Goal: Register for event/course: Sign up to attend an event or enroll in a course

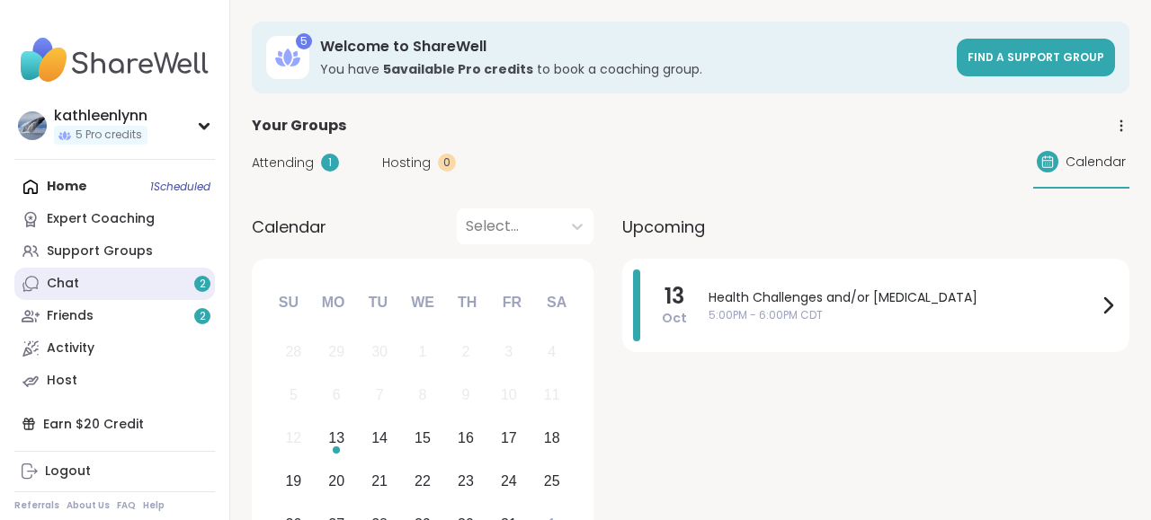
click at [128, 283] on link "Chat 2" at bounding box center [114, 284] width 200 height 32
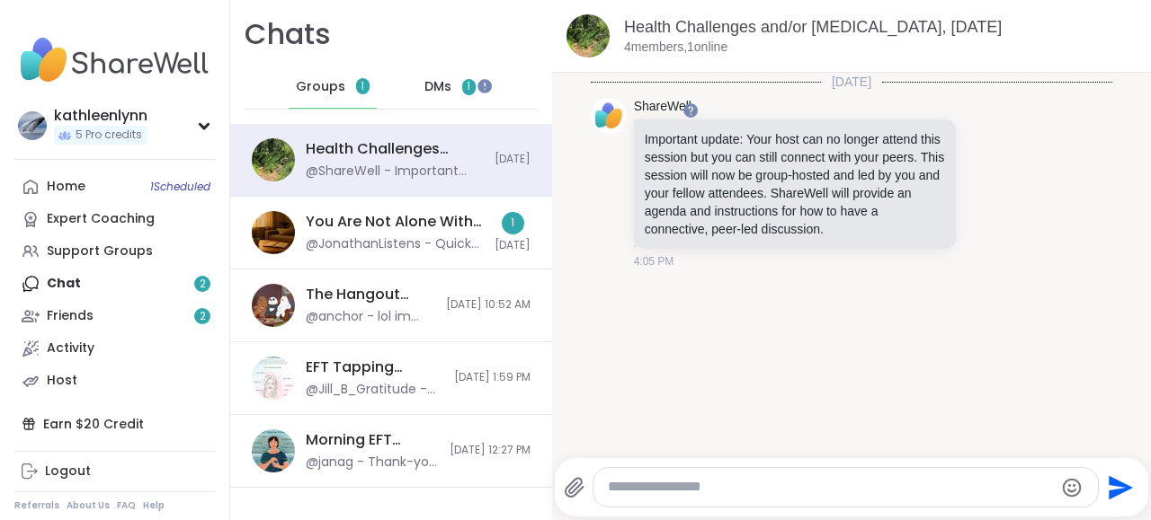
click at [441, 81] on span "DMs" at bounding box center [437, 87] width 27 height 18
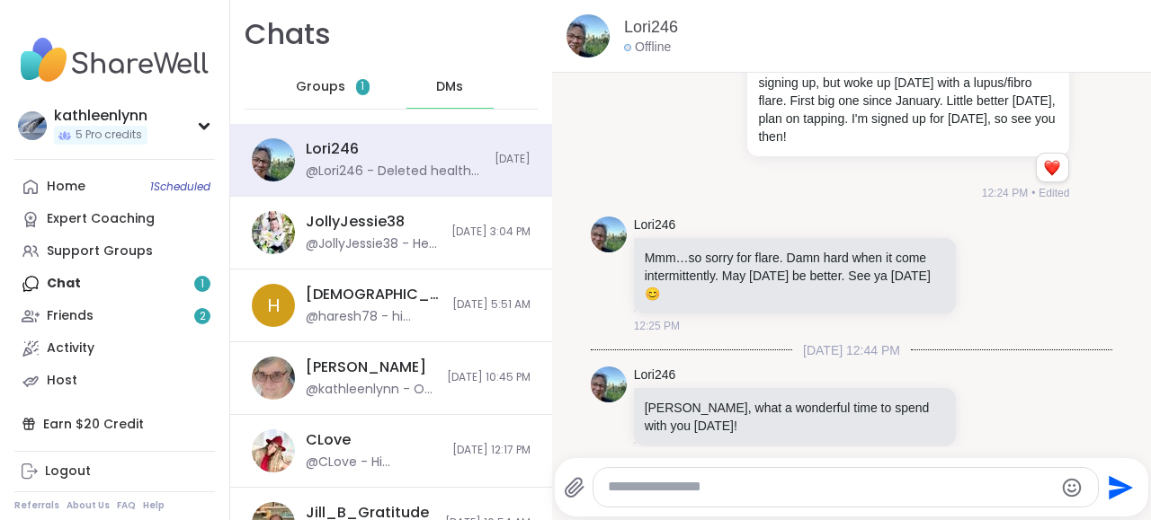
click at [654, 484] on textarea "Type your message" at bounding box center [830, 487] width 445 height 19
type textarea "**********"
click at [1116, 480] on icon "Send" at bounding box center [1123, 488] width 24 height 24
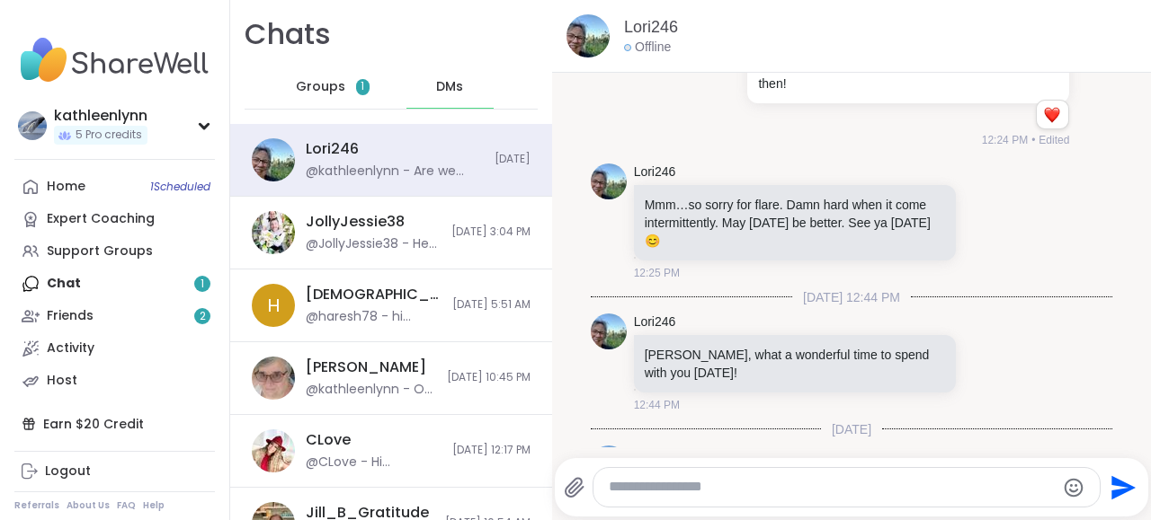
click at [98, 281] on div "Home 1 Scheduled Expert Coaching Support Groups Chat 1 Friends 2 Activity Host" at bounding box center [114, 284] width 200 height 227
click at [328, 89] on span "Groups" at bounding box center [320, 87] width 49 height 18
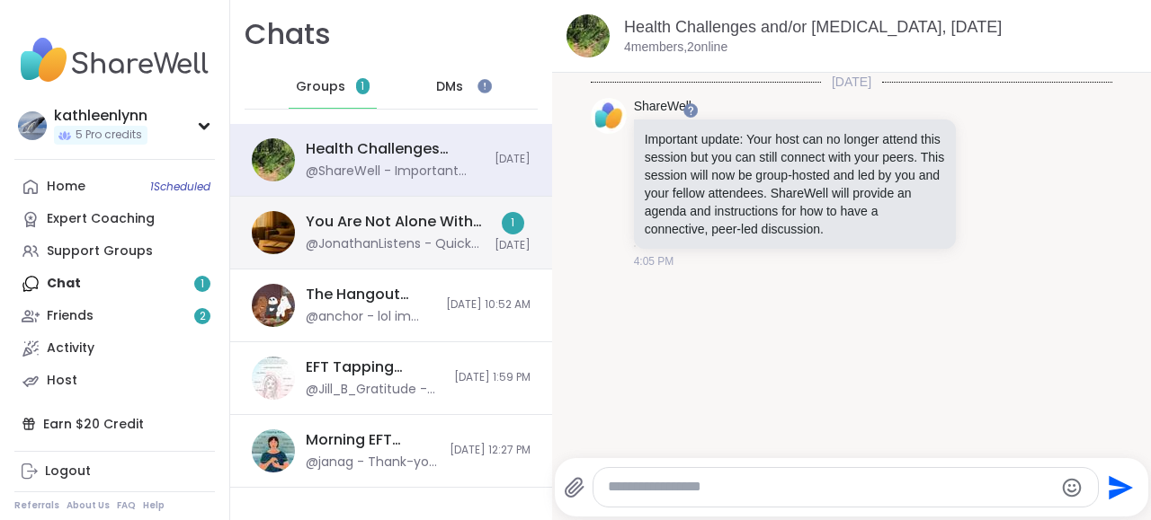
click at [368, 226] on div "You Are Not Alone With This™: Midday Reset, [DATE]" at bounding box center [395, 222] width 178 height 20
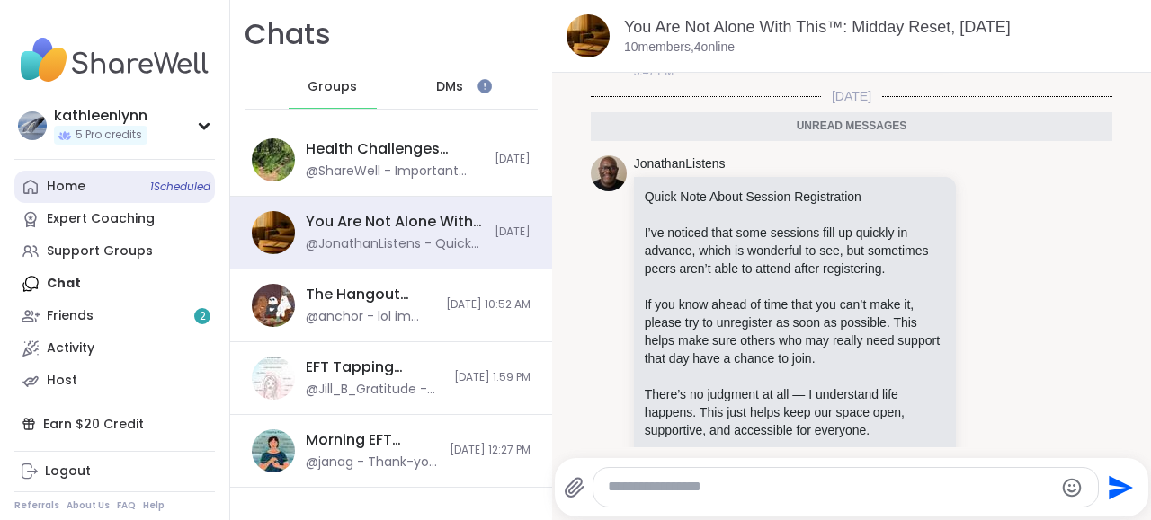
click at [107, 177] on link "Home 1 Scheduled" at bounding box center [114, 187] width 200 height 32
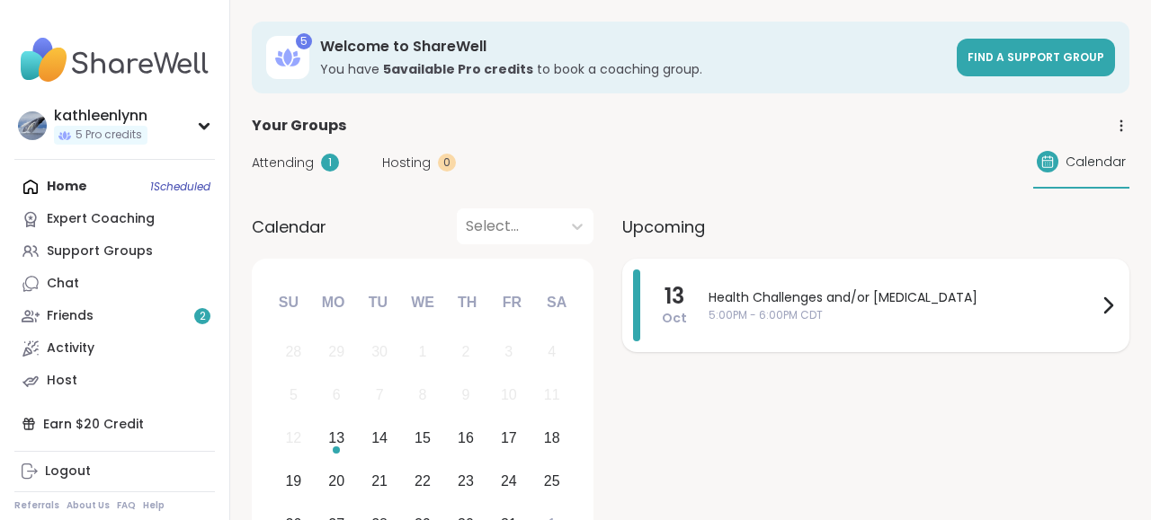
click at [856, 290] on span "Health Challenges and/or [MEDICAL_DATA]" at bounding box center [902, 298] width 388 height 19
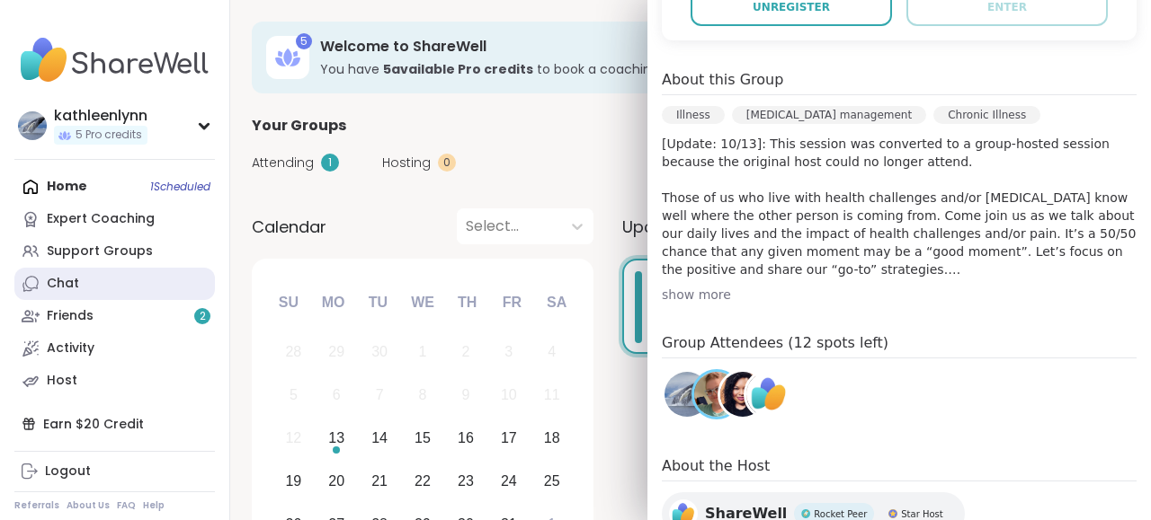
scroll to position [514, 0]
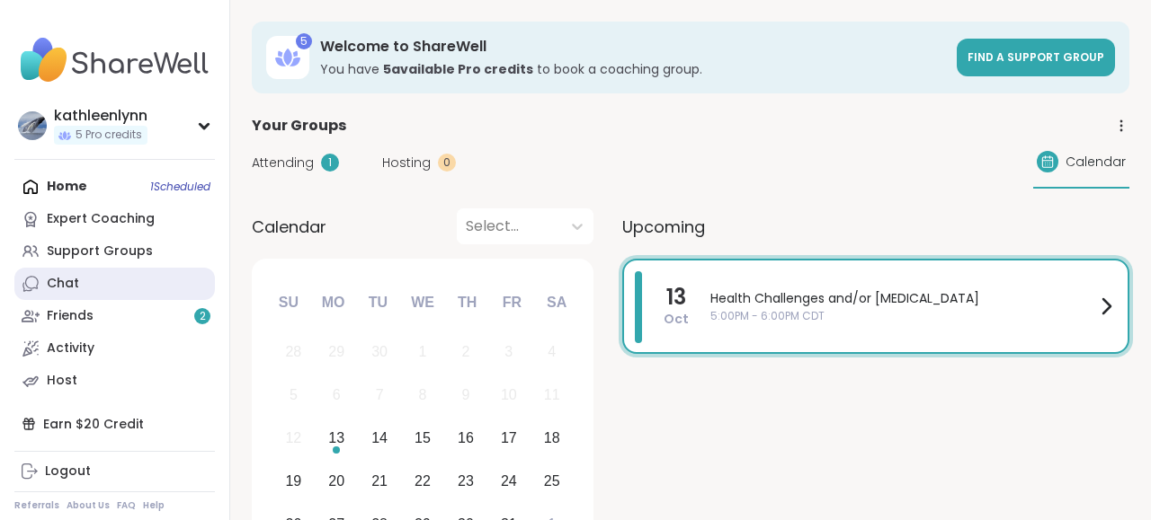
click at [57, 281] on div "Chat" at bounding box center [63, 284] width 32 height 18
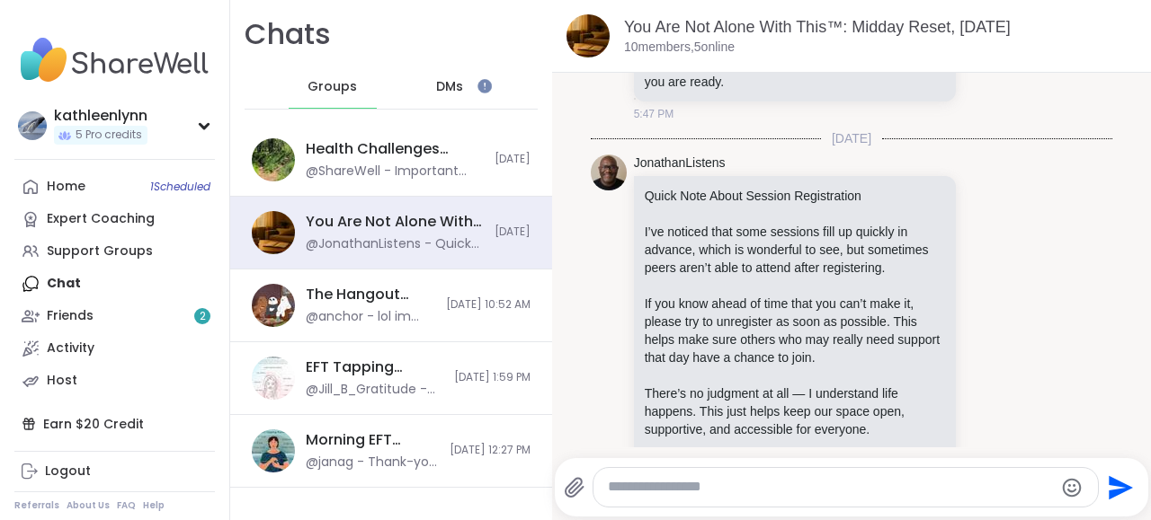
click at [440, 85] on span "DMs" at bounding box center [449, 87] width 27 height 18
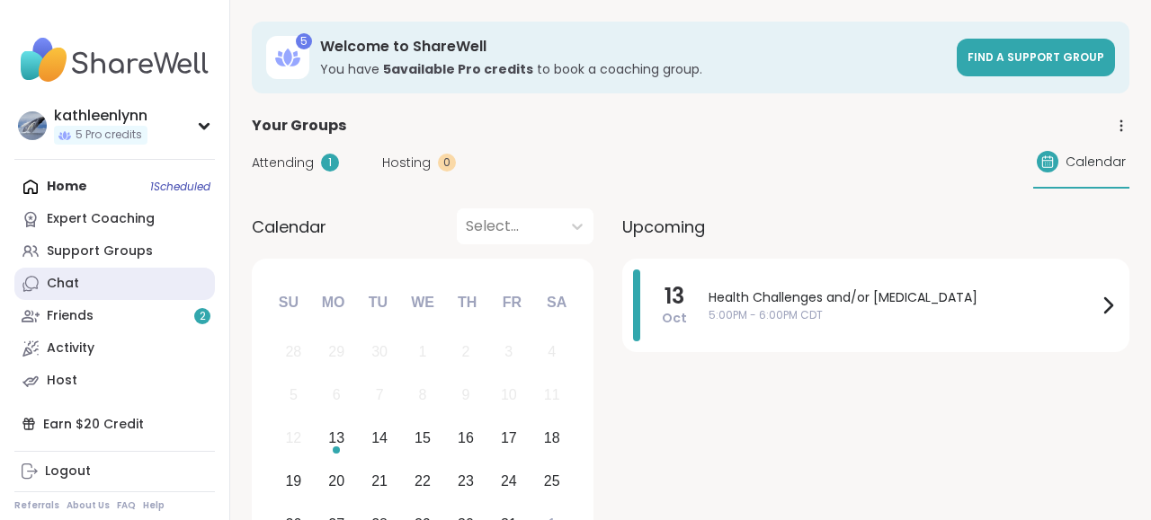
click at [66, 276] on div "Chat" at bounding box center [63, 284] width 32 height 18
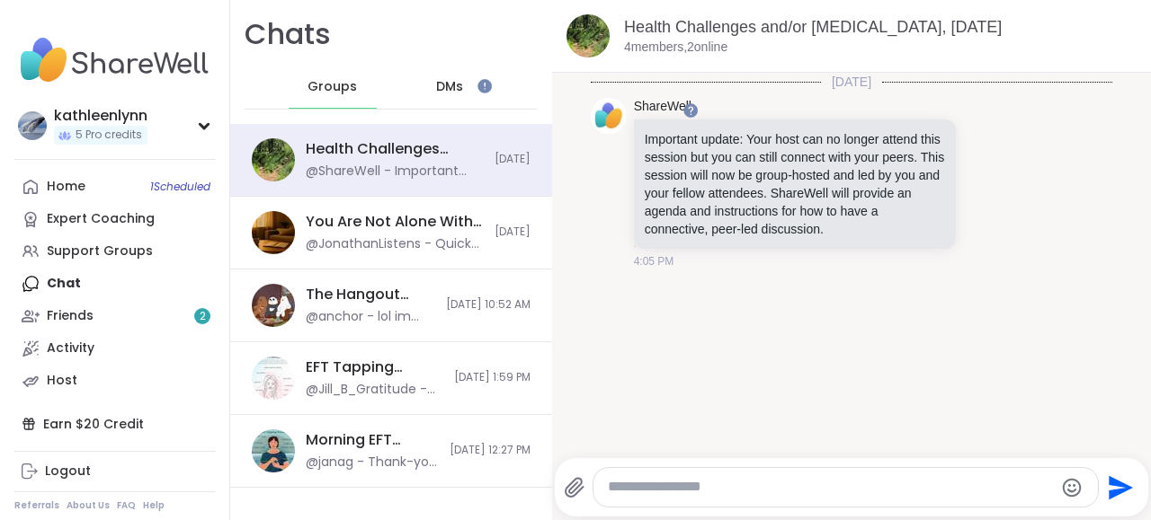
click at [454, 82] on span "DMs" at bounding box center [449, 87] width 27 height 18
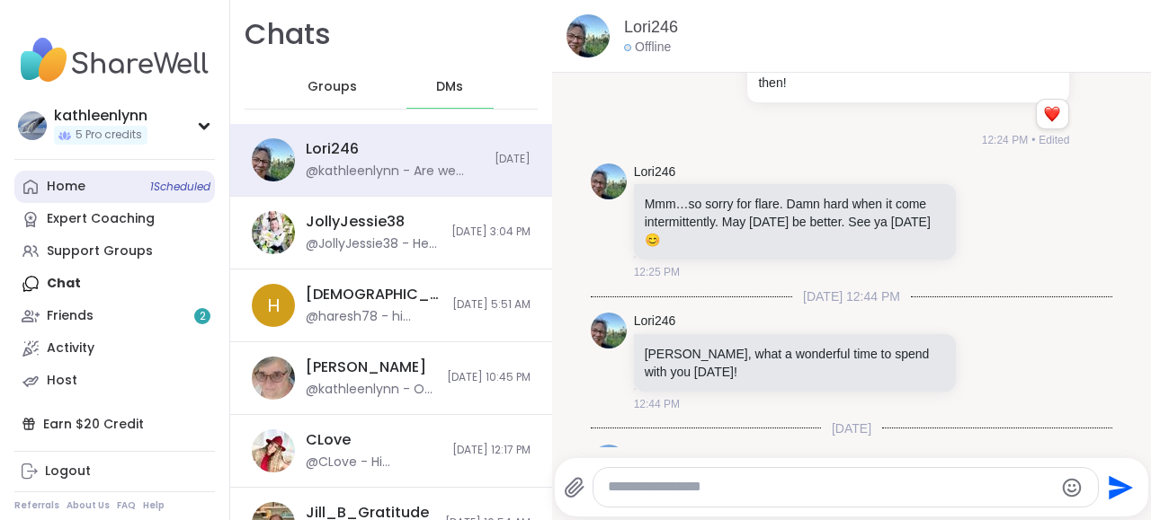
click at [94, 194] on link "Home 1 Scheduled" at bounding box center [114, 187] width 200 height 32
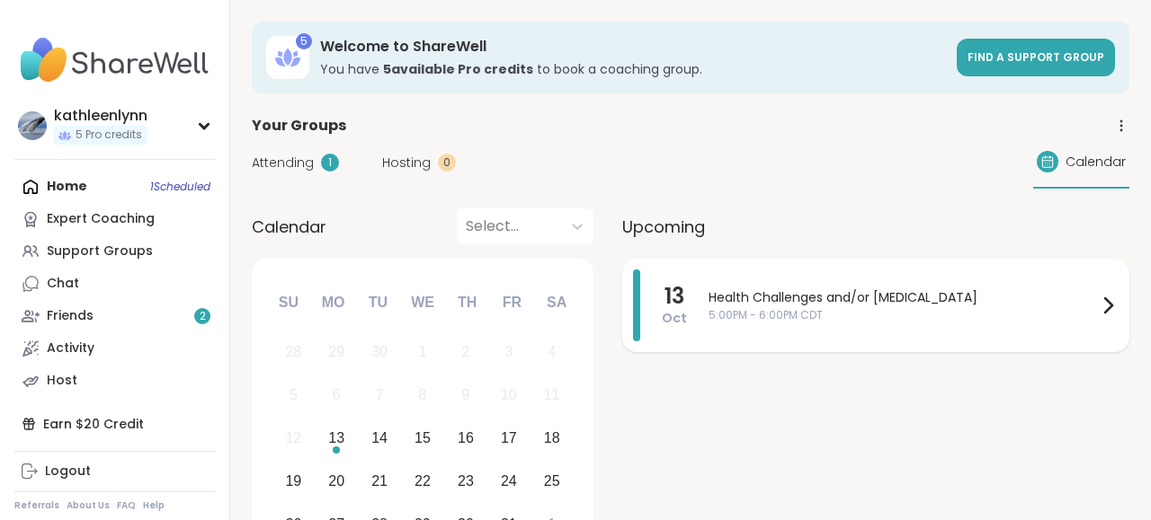
click at [734, 301] on span "Health Challenges and/or [MEDICAL_DATA]" at bounding box center [902, 298] width 388 height 19
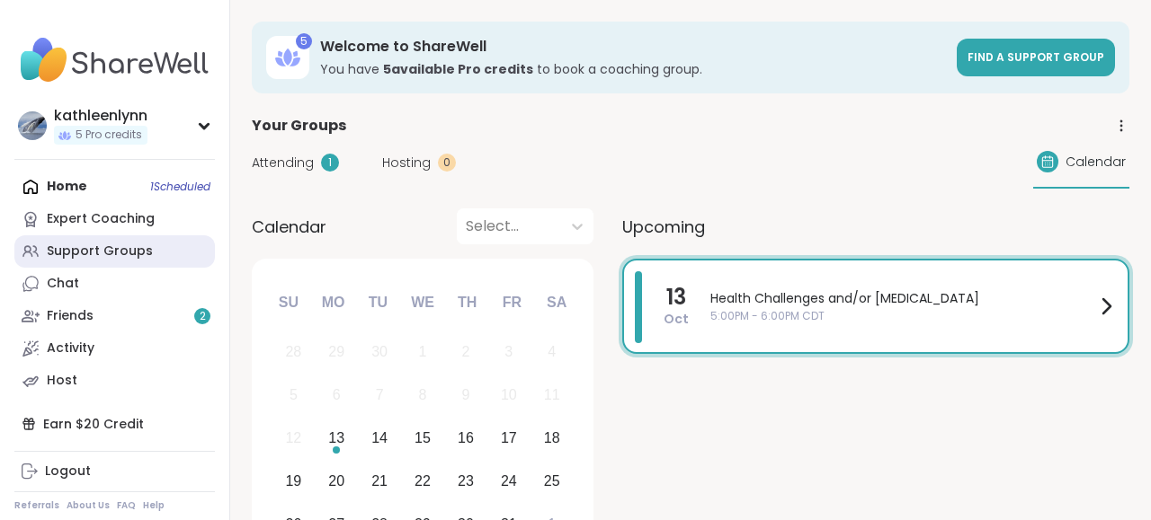
scroll to position [514, 0]
click at [100, 252] on div "Support Groups" at bounding box center [100, 252] width 106 height 18
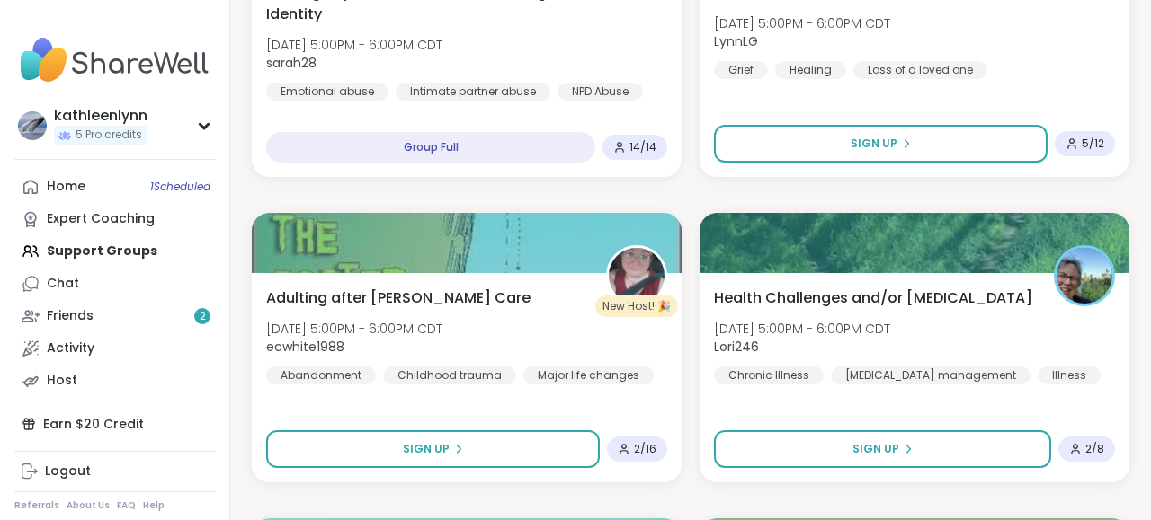
scroll to position [1075, 0]
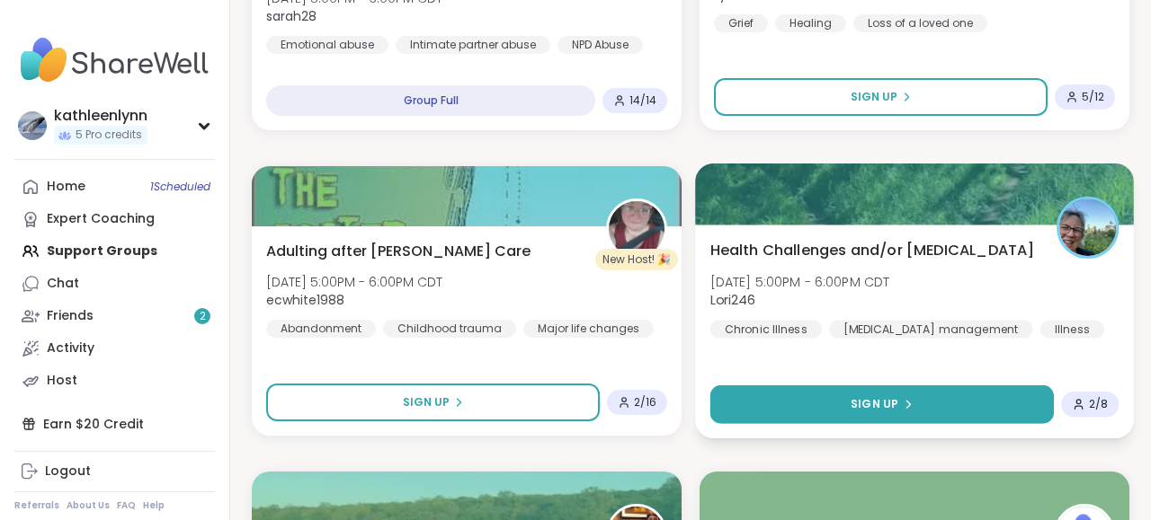
click at [902, 405] on icon at bounding box center [907, 404] width 11 height 11
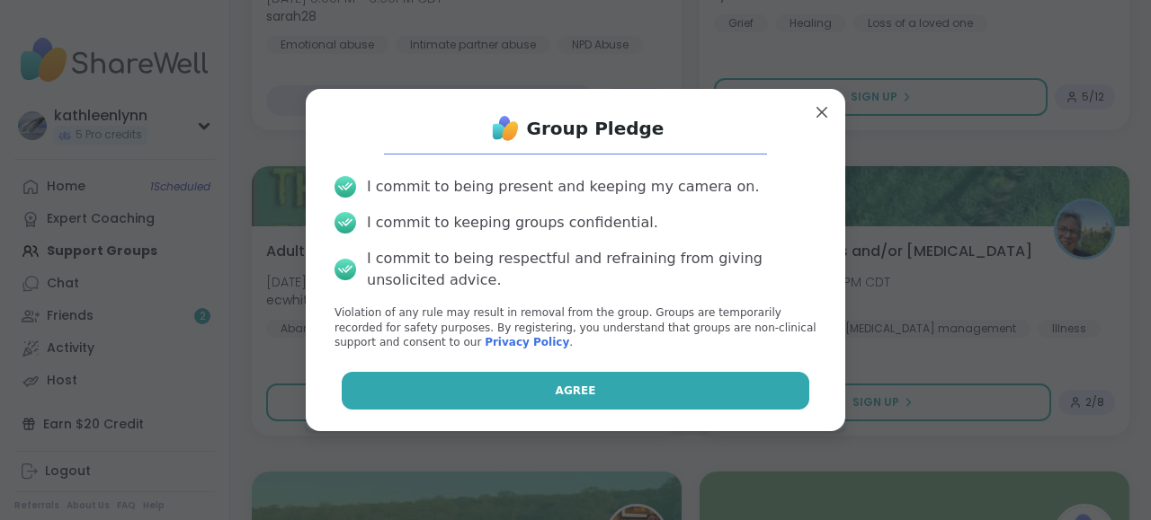
click at [740, 388] on button "Agree" at bounding box center [576, 391] width 468 height 38
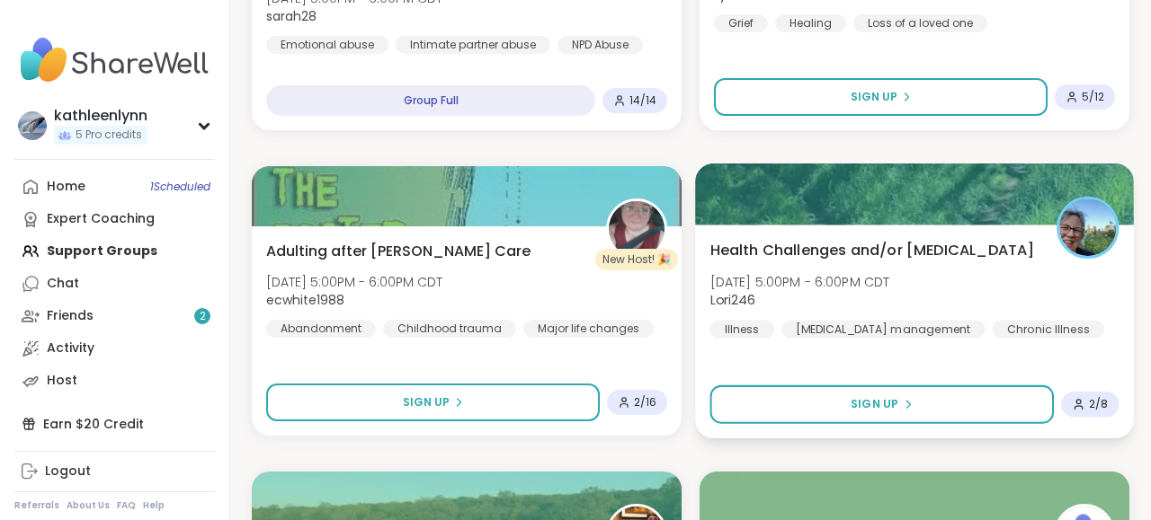
click at [935, 206] on div at bounding box center [914, 194] width 439 height 61
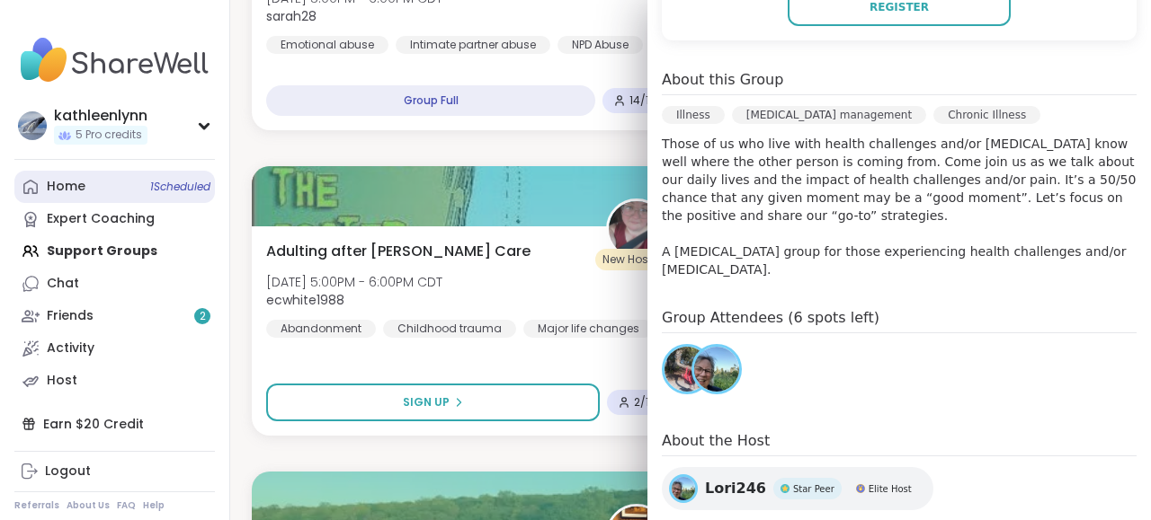
scroll to position [514, 0]
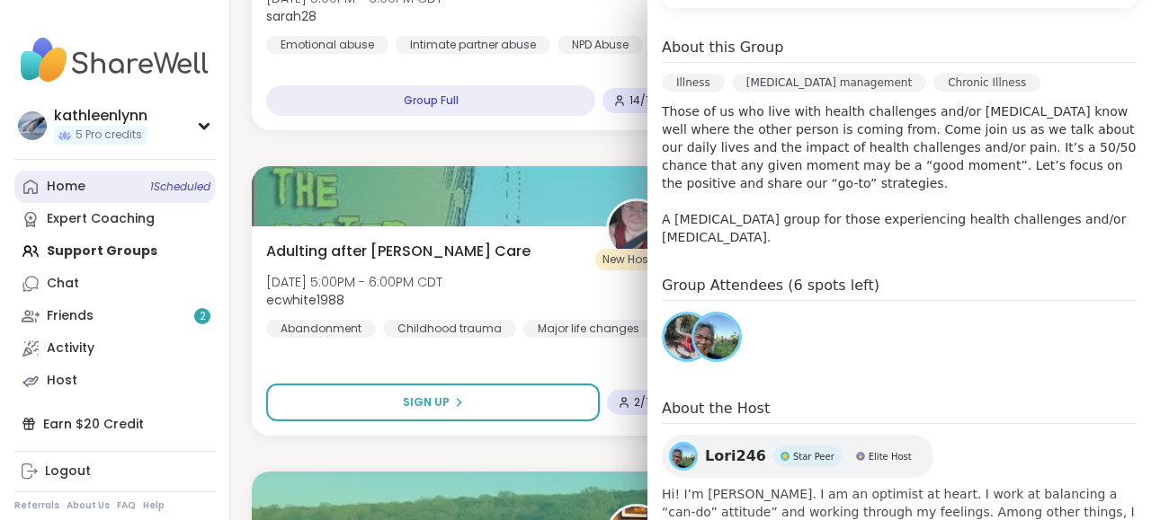
click at [93, 188] on link "Home 1 Scheduled" at bounding box center [114, 187] width 200 height 32
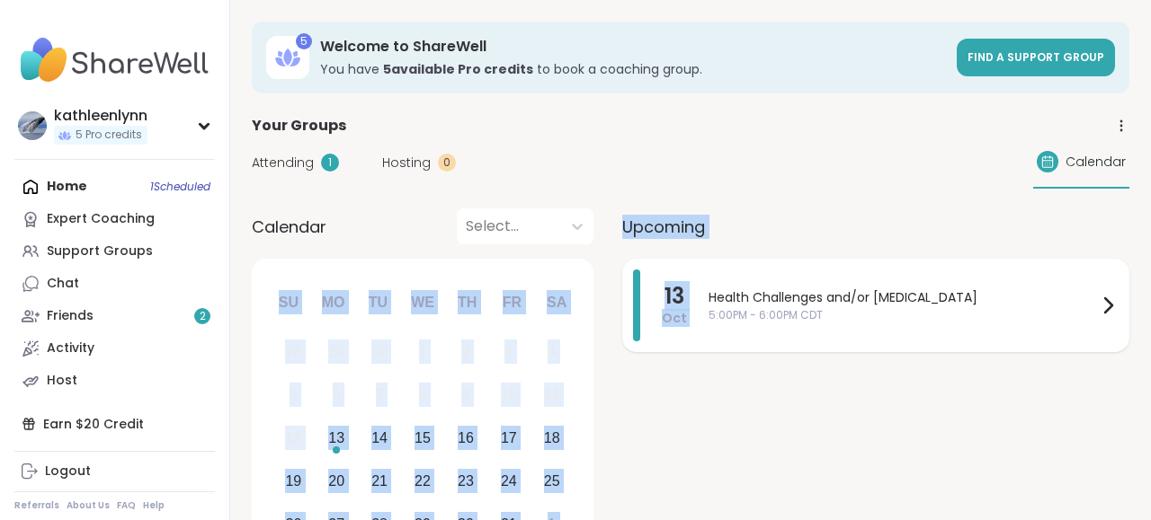
drag, startPoint x: 362, startPoint y: 178, endPoint x: 707, endPoint y: 284, distance: 361.1
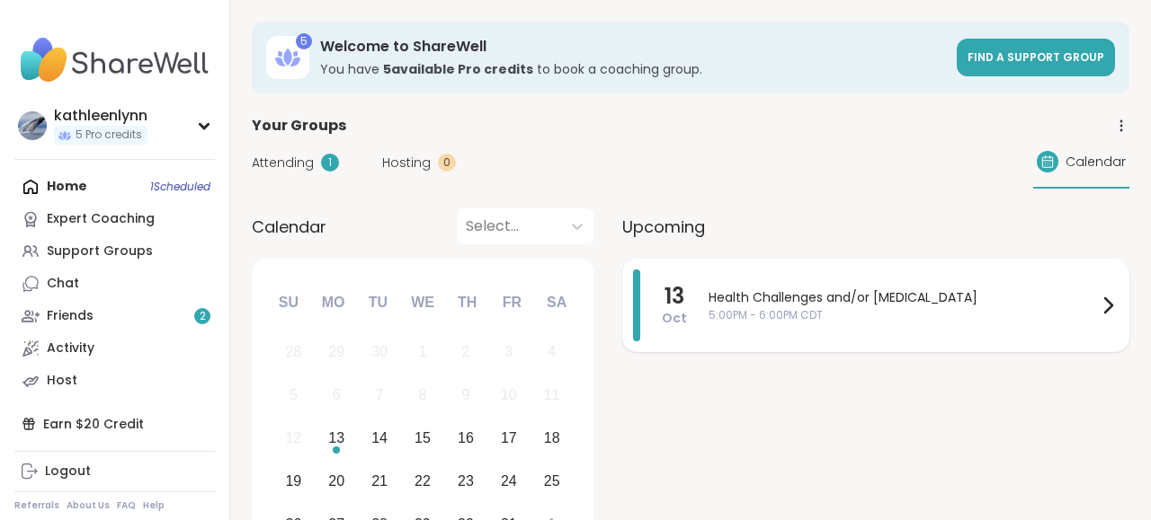
click at [742, 318] on span "5:00PM - 6:00PM CDT" at bounding box center [902, 315] width 388 height 16
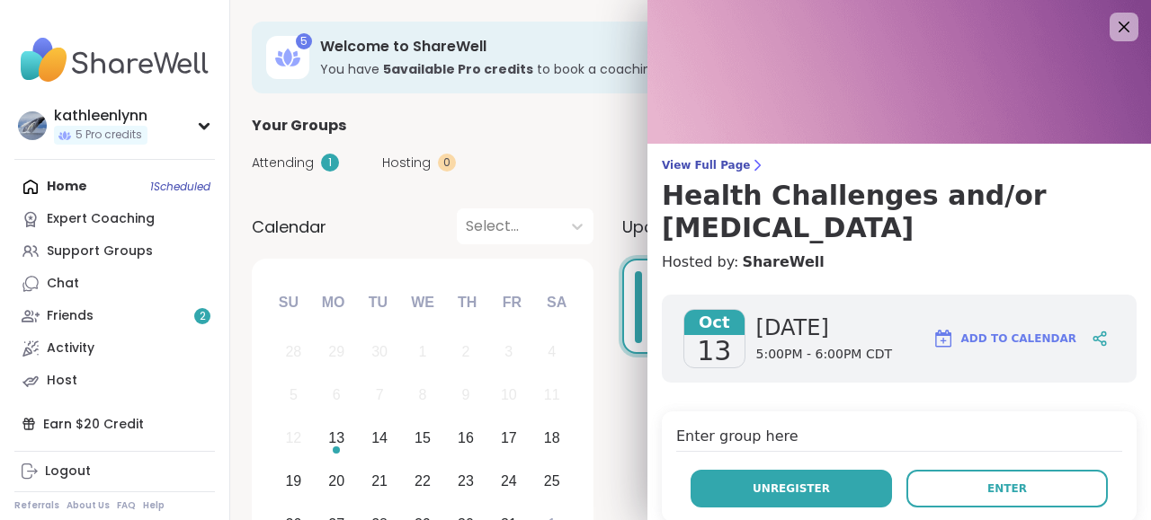
click at [769, 481] on span "Unregister" at bounding box center [790, 489] width 77 height 16
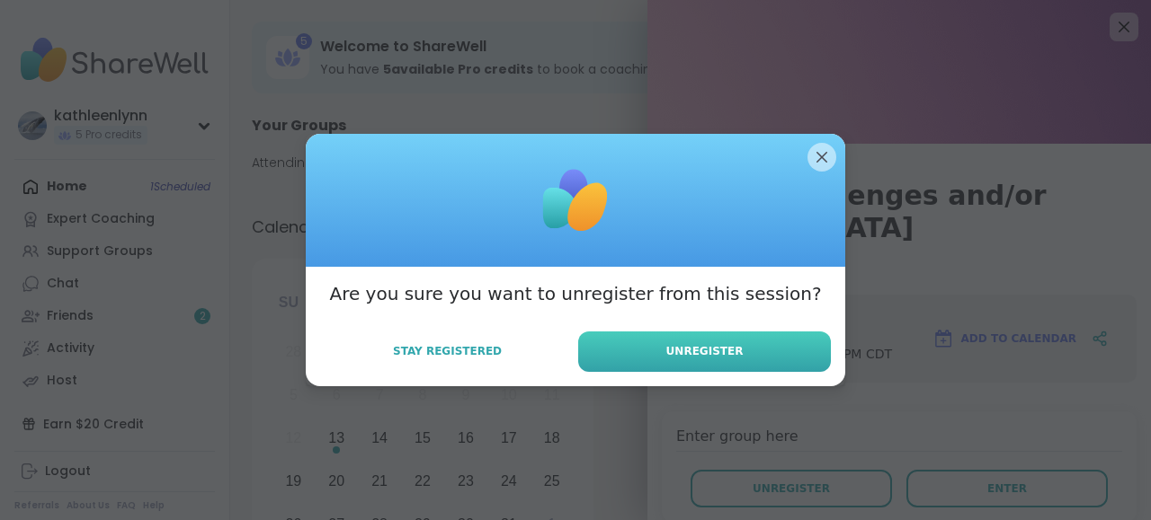
click at [744, 346] on button "Unregister" at bounding box center [704, 352] width 253 height 40
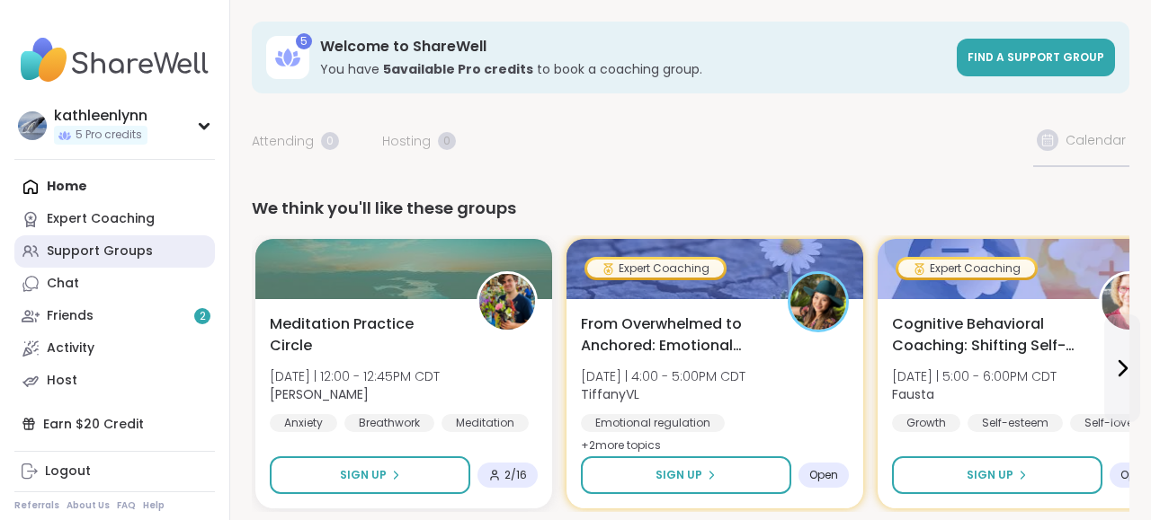
click at [132, 245] on div "Support Groups" at bounding box center [100, 252] width 106 height 18
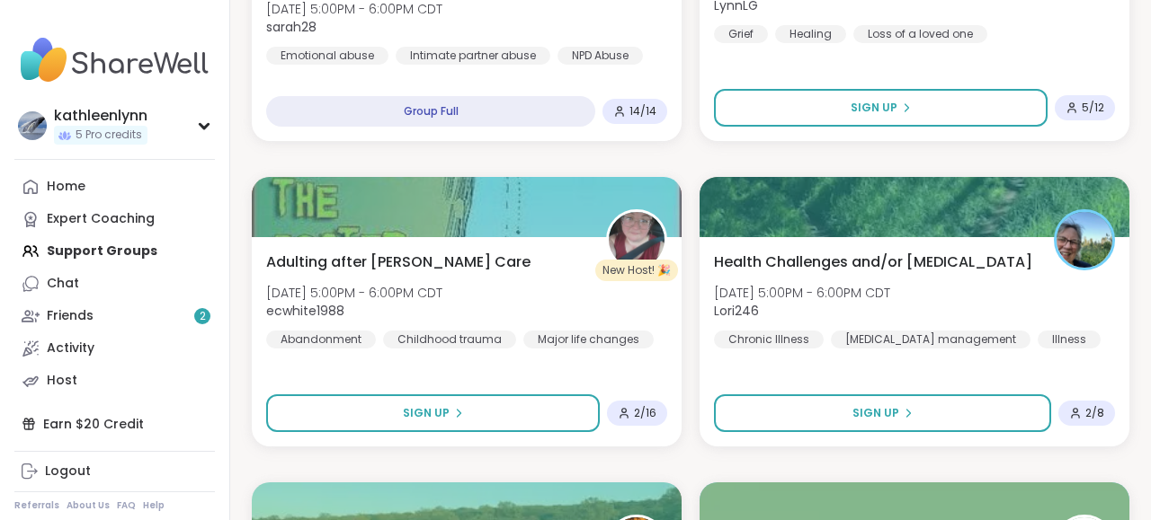
scroll to position [1075, 0]
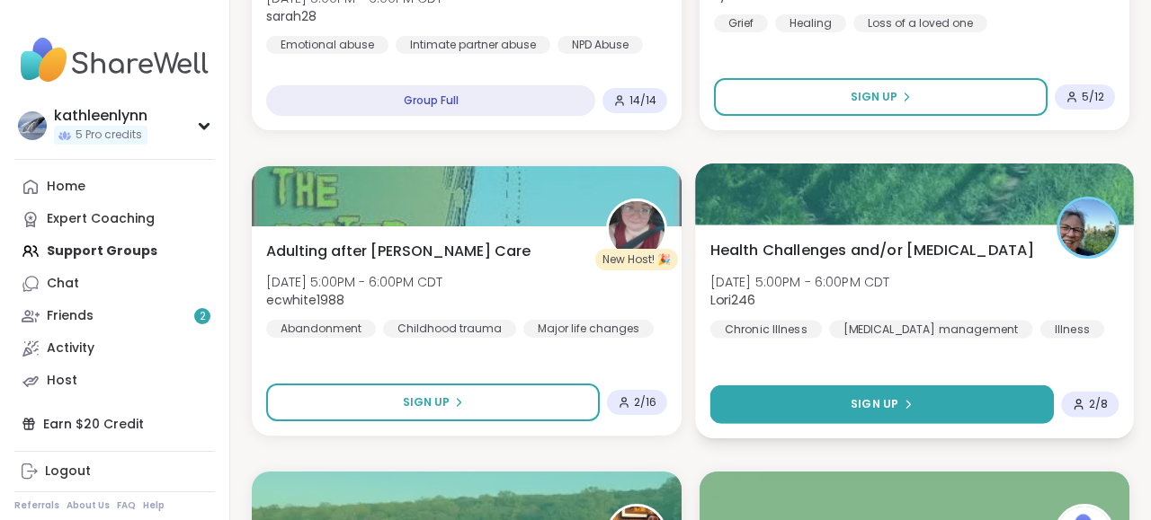
click at [866, 409] on span "Sign Up" at bounding box center [874, 404] width 48 height 16
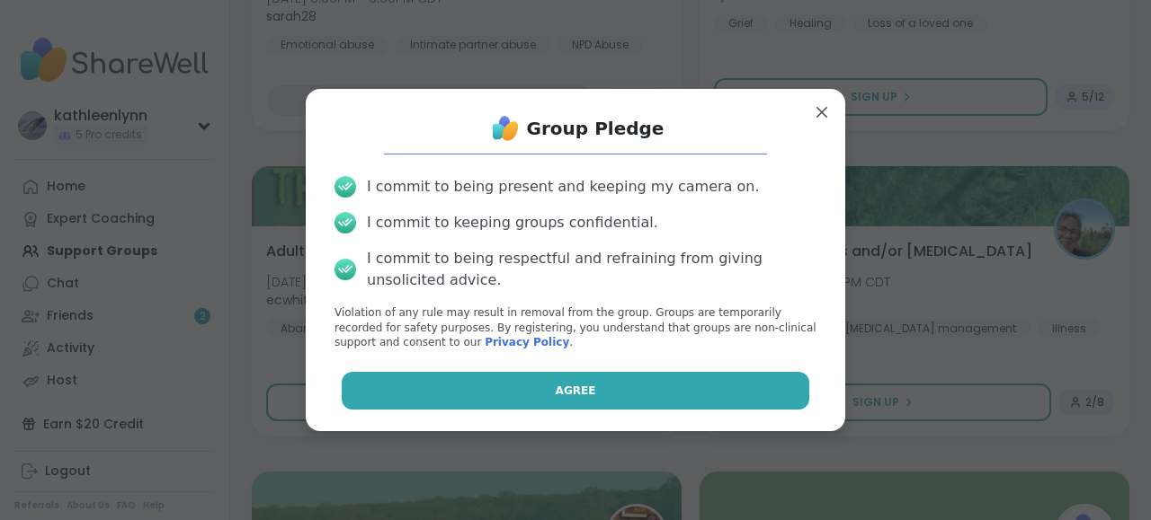
click at [698, 391] on button "Agree" at bounding box center [576, 391] width 468 height 38
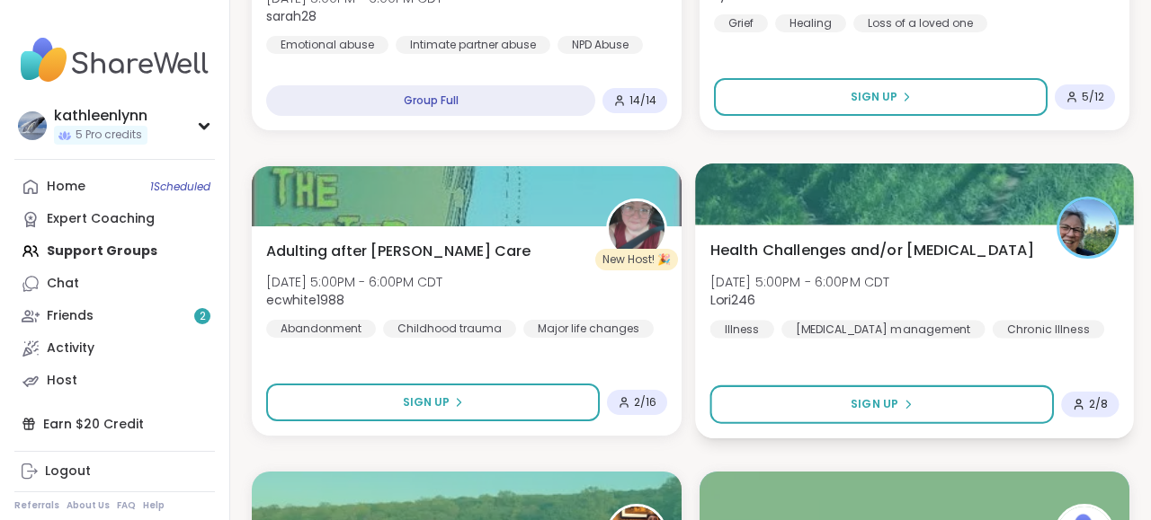
click at [887, 191] on div at bounding box center [914, 194] width 439 height 61
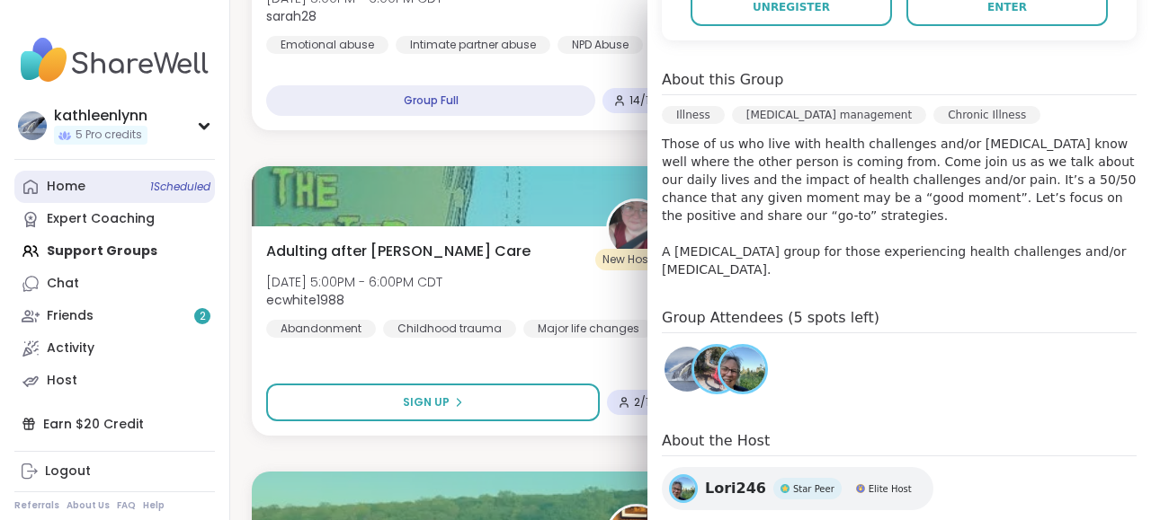
scroll to position [514, 0]
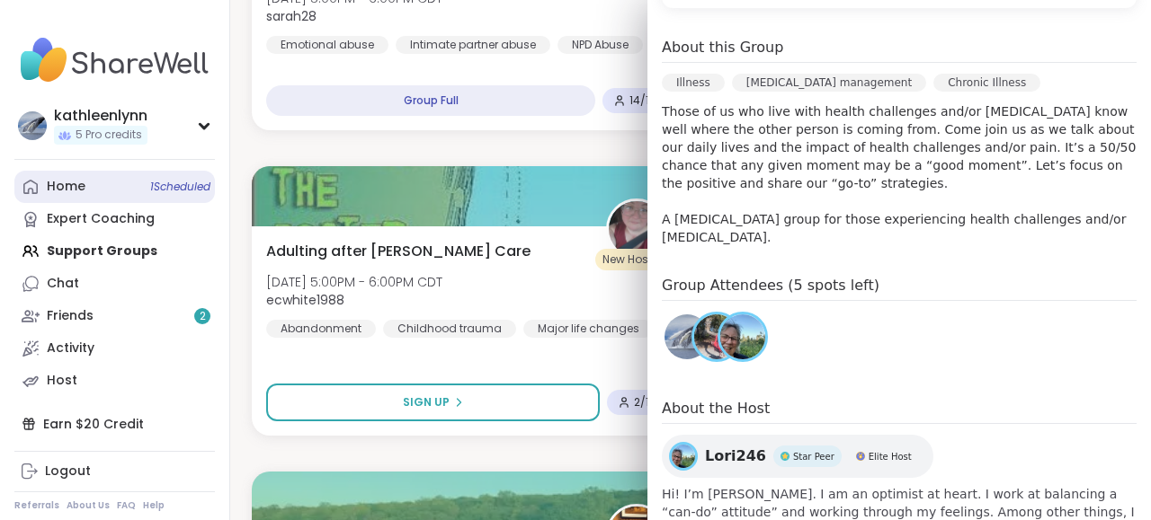
click at [76, 182] on div "Home 1 Scheduled" at bounding box center [66, 187] width 39 height 18
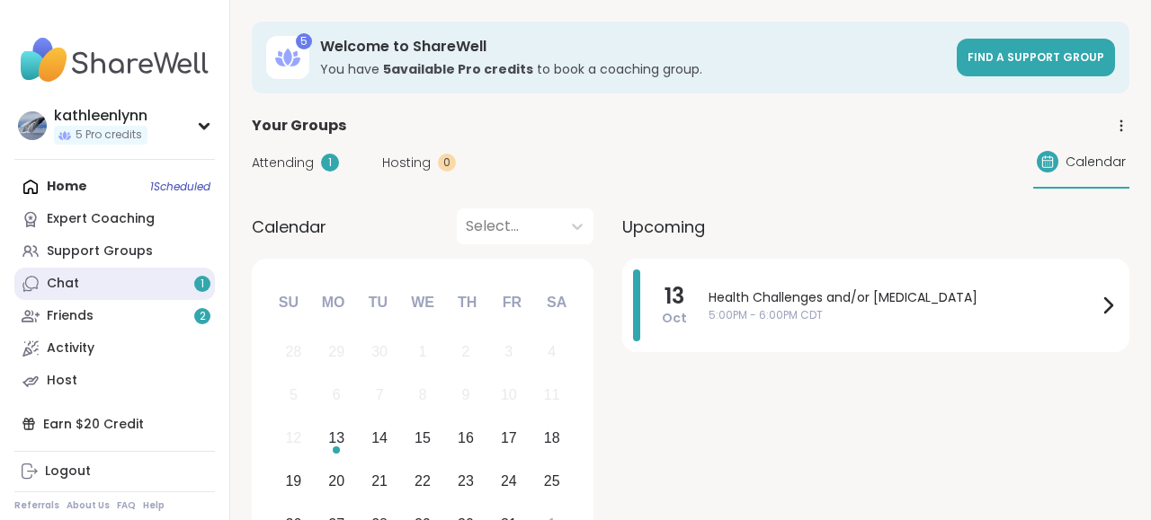
click at [112, 280] on link "Chat 1" at bounding box center [114, 284] width 200 height 32
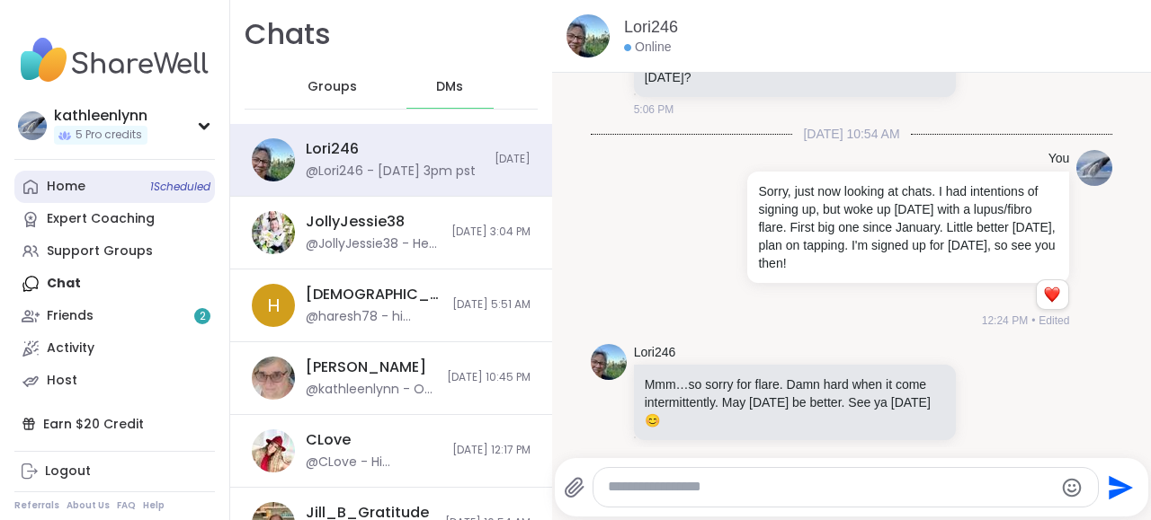
click at [95, 183] on link "Home 1 Scheduled" at bounding box center [114, 187] width 200 height 32
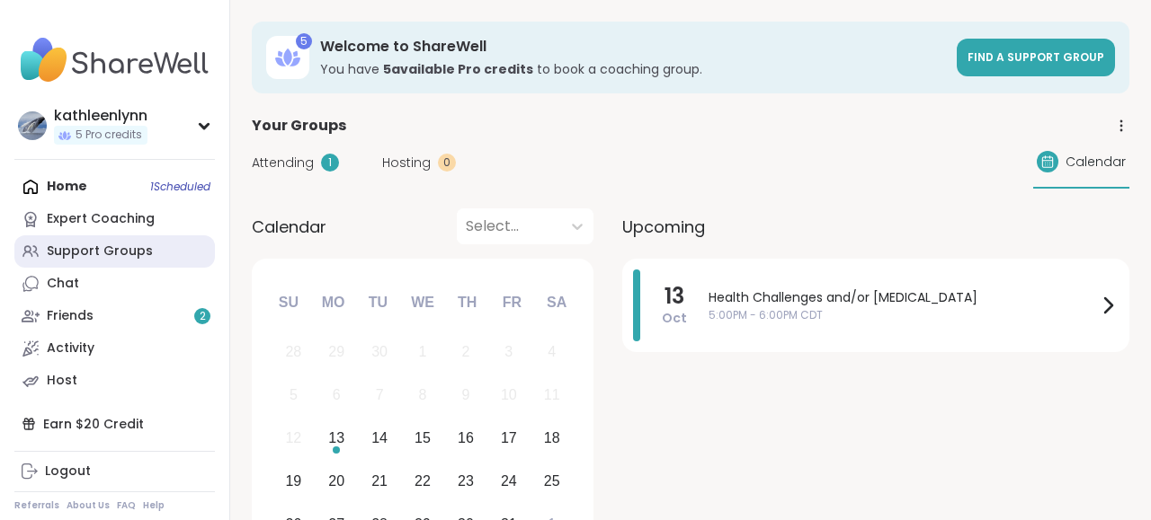
click at [133, 251] on div "Support Groups" at bounding box center [100, 252] width 106 height 18
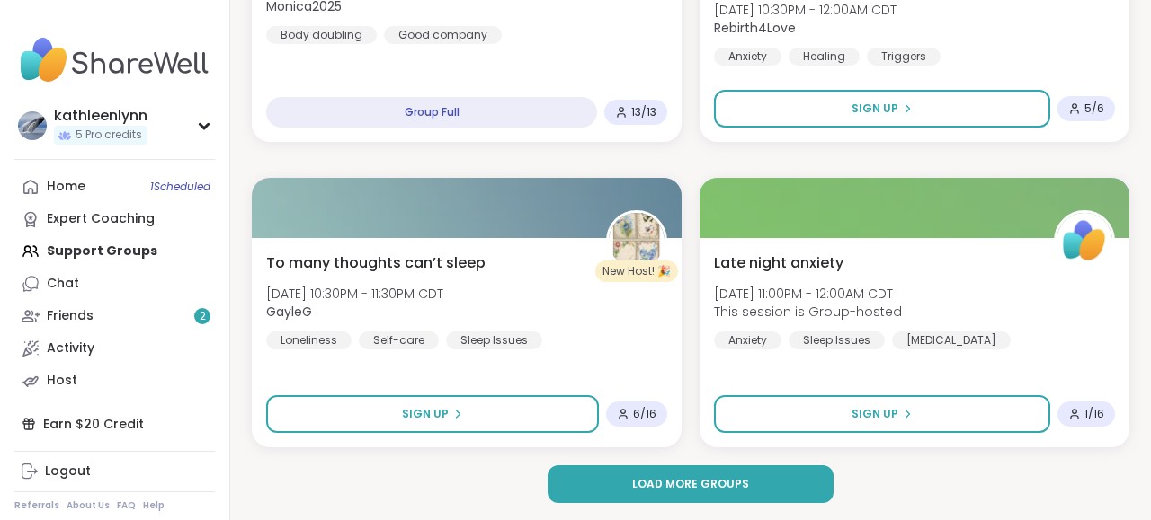
scroll to position [5343, 0]
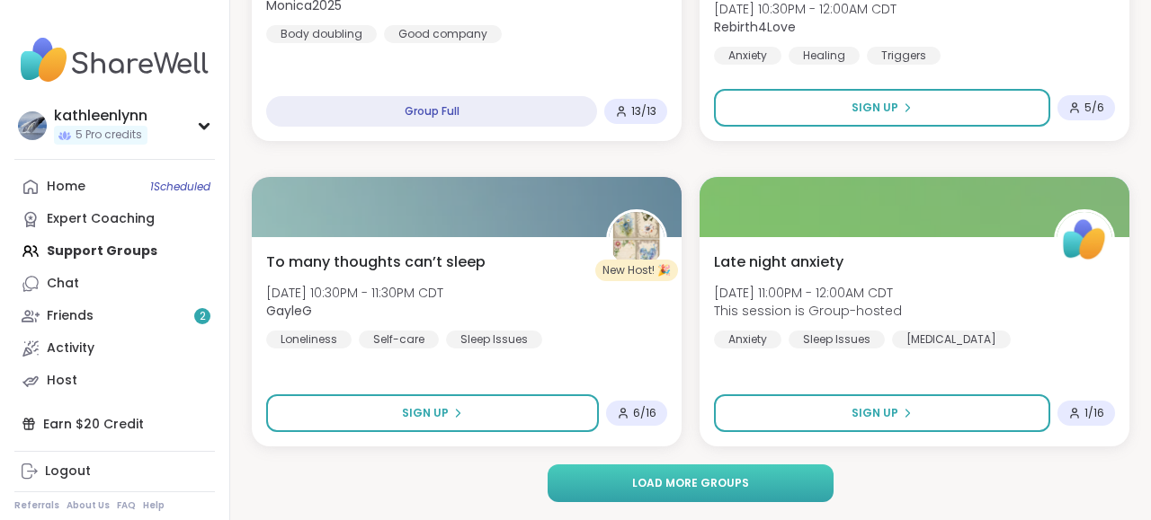
click at [708, 480] on span "Load more groups" at bounding box center [690, 484] width 117 height 16
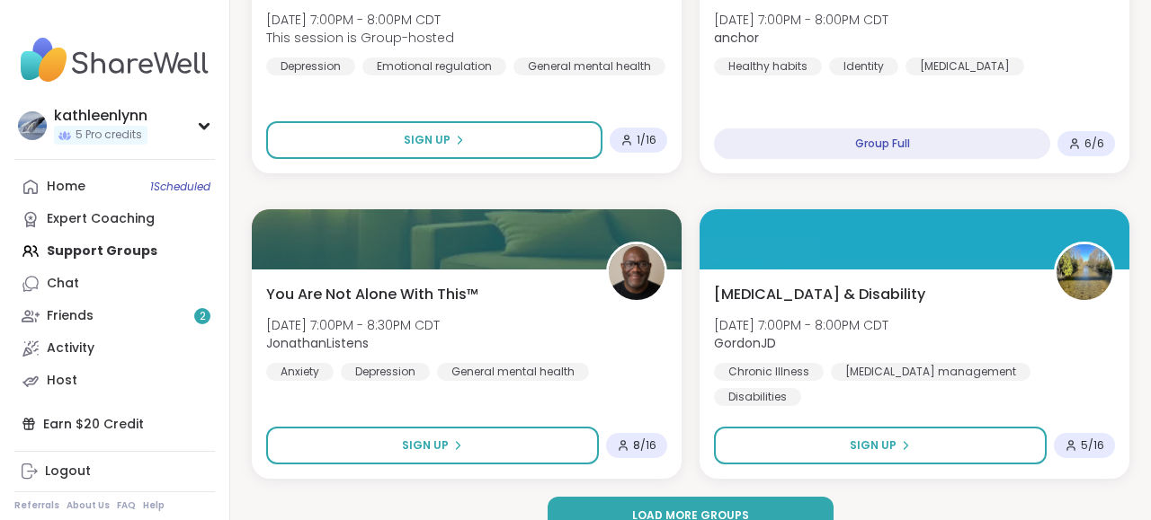
scroll to position [10844, 0]
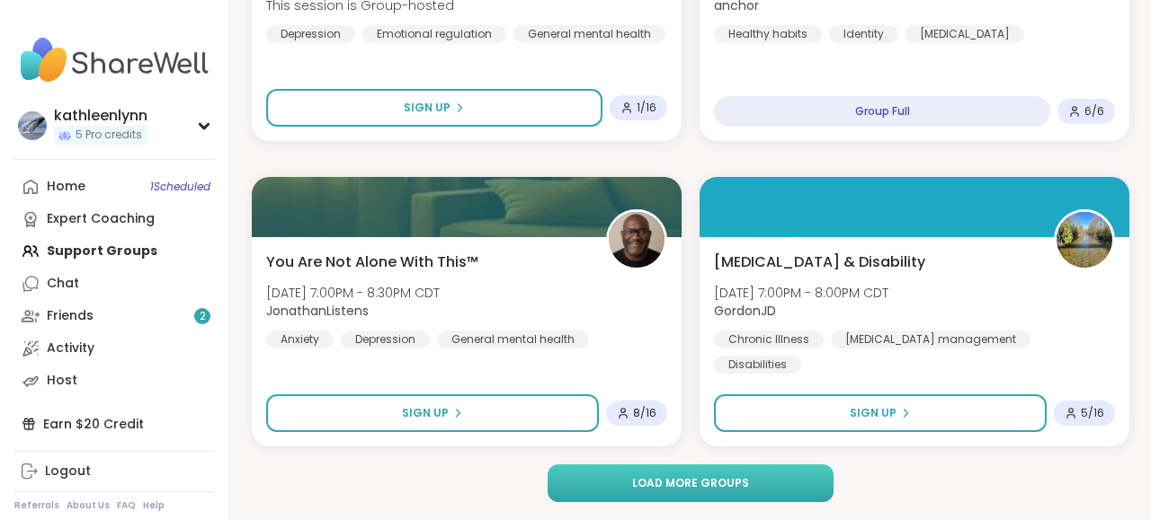
click at [724, 484] on span "Load more groups" at bounding box center [690, 484] width 117 height 16
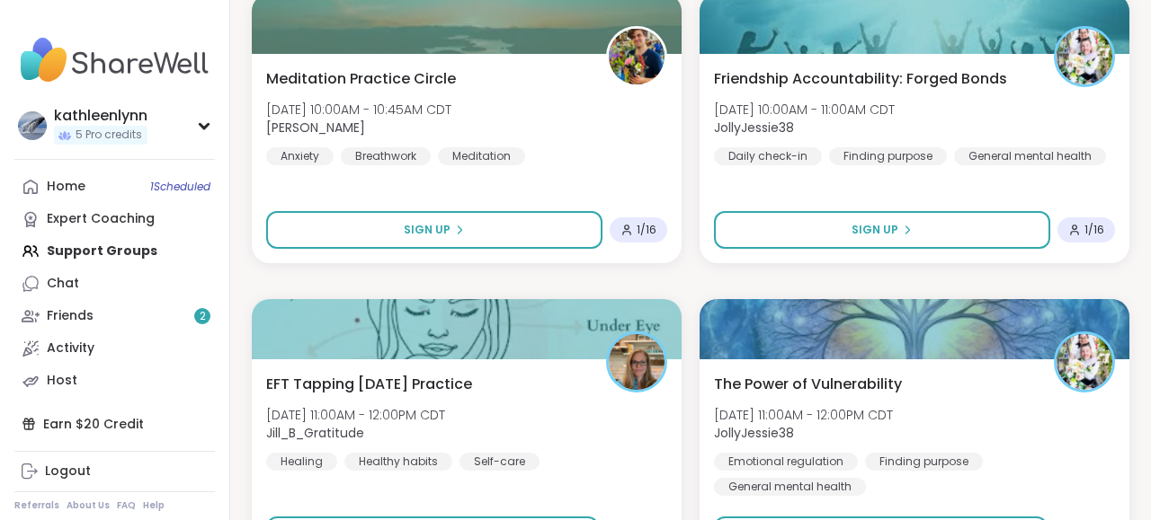
scroll to position [14023, 0]
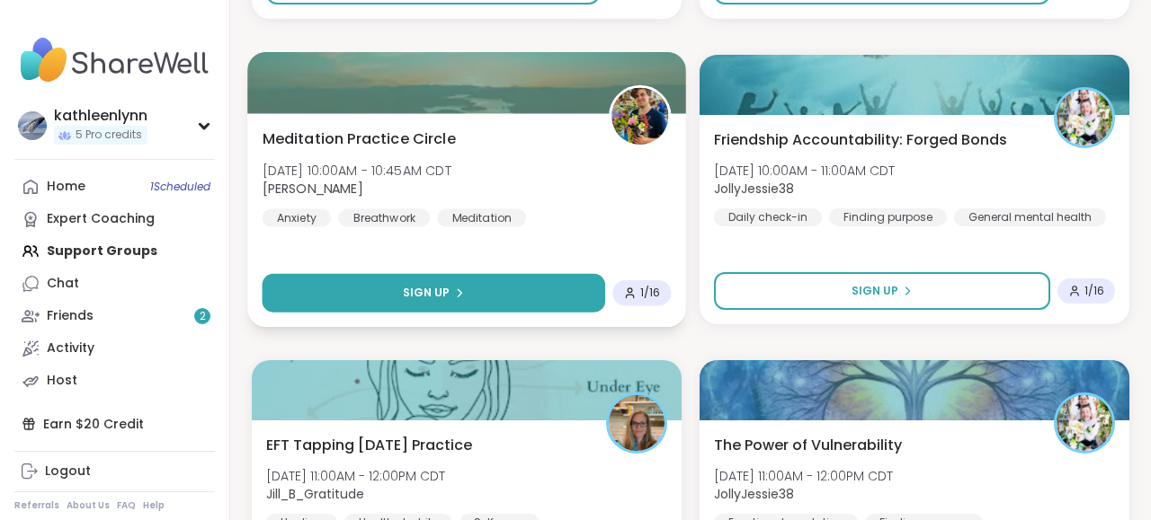
click at [504, 292] on button "Sign Up" at bounding box center [433, 293] width 342 height 39
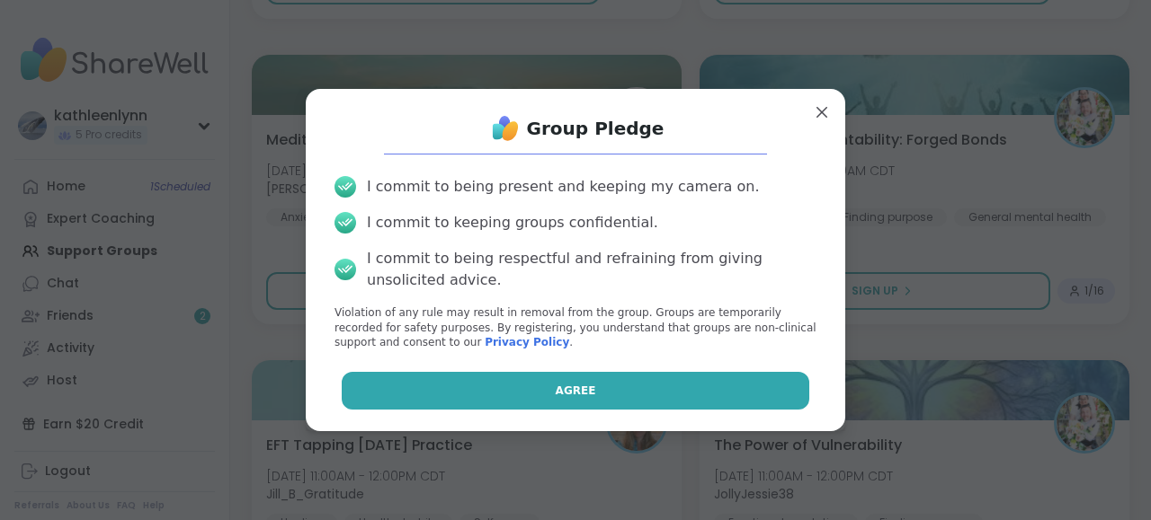
click at [573, 395] on span "Agree" at bounding box center [576, 391] width 40 height 16
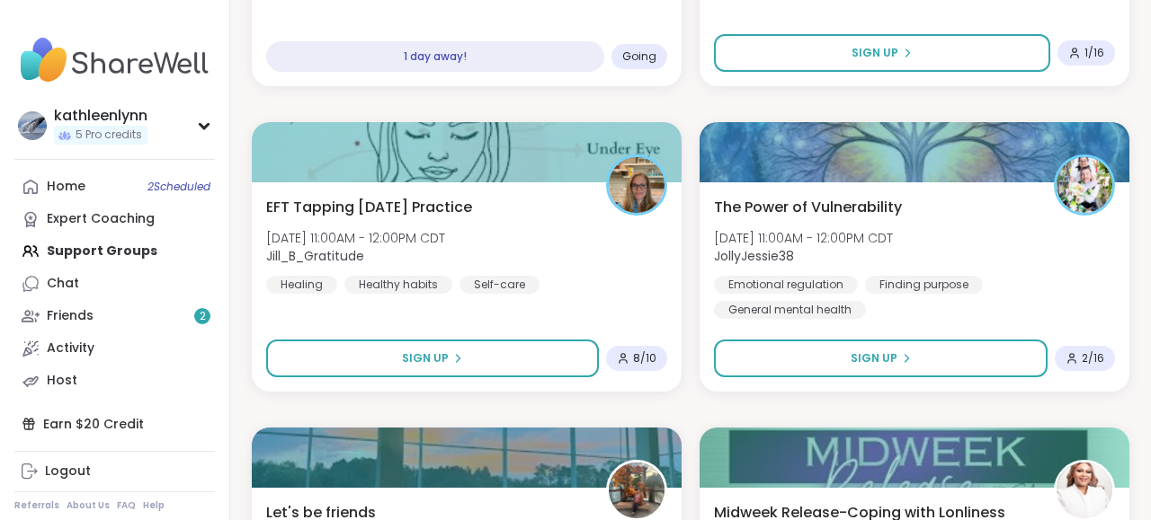
scroll to position [14303, 0]
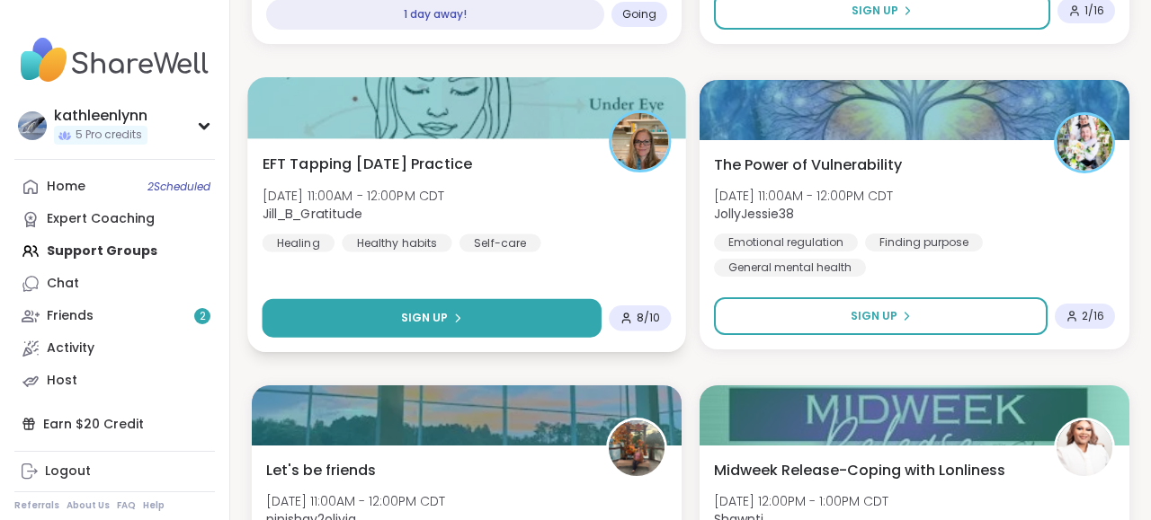
click at [499, 315] on button "Sign Up" at bounding box center [431, 318] width 339 height 39
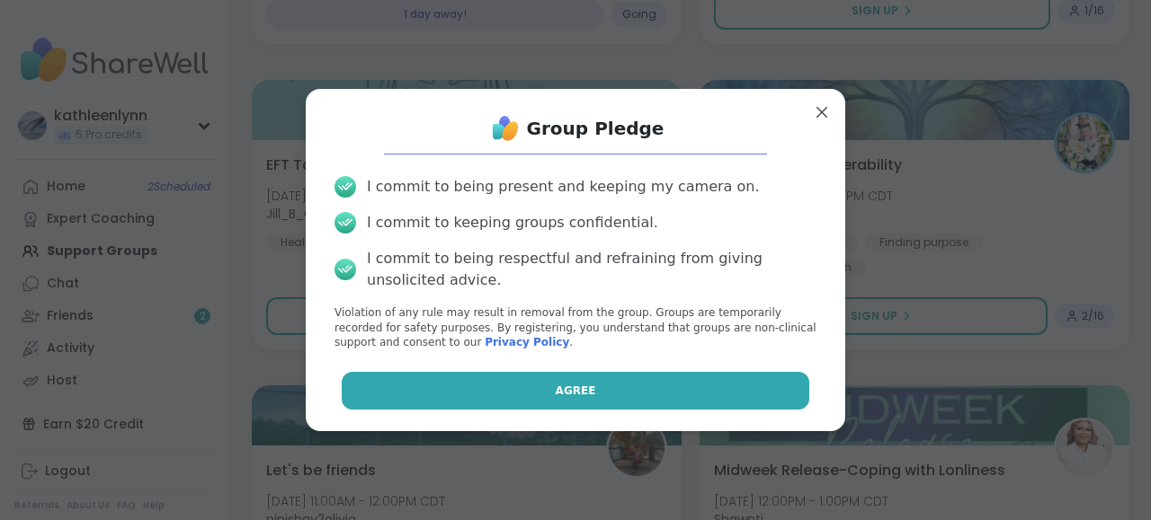
click at [555, 398] on button "Agree" at bounding box center [576, 391] width 468 height 38
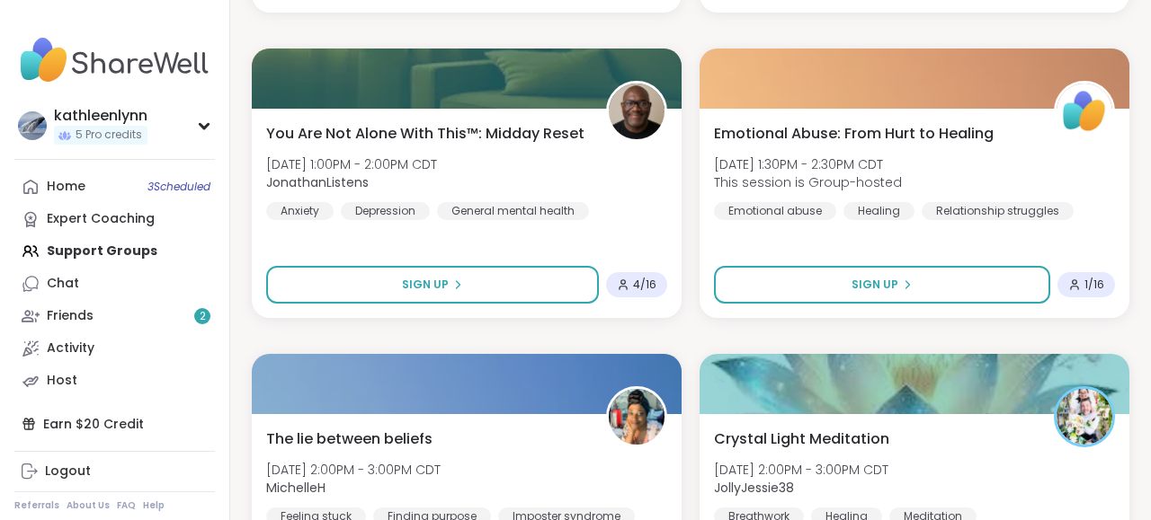
scroll to position [16346, 0]
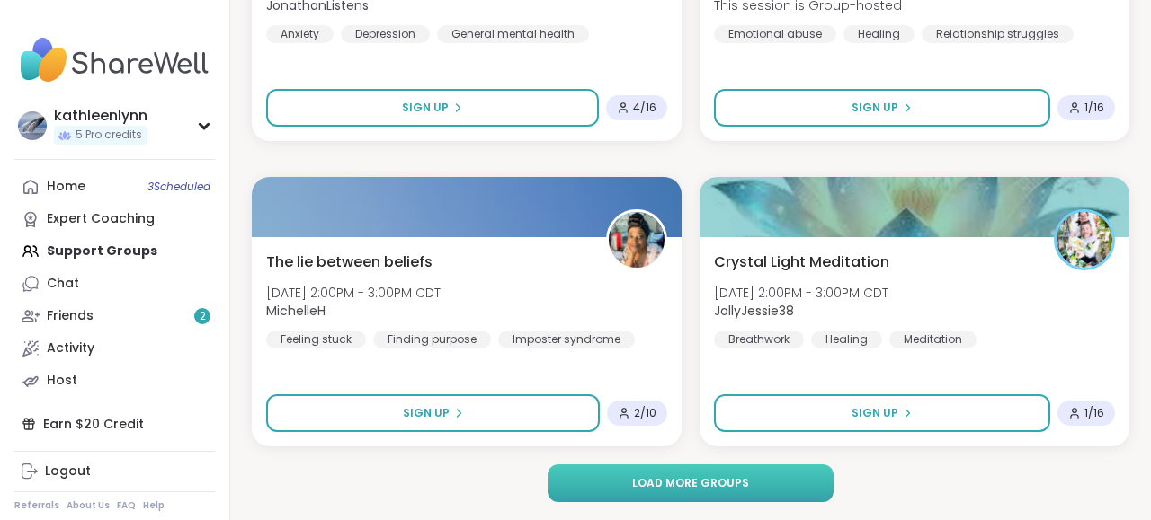
click at [661, 485] on span "Load more groups" at bounding box center [690, 484] width 117 height 16
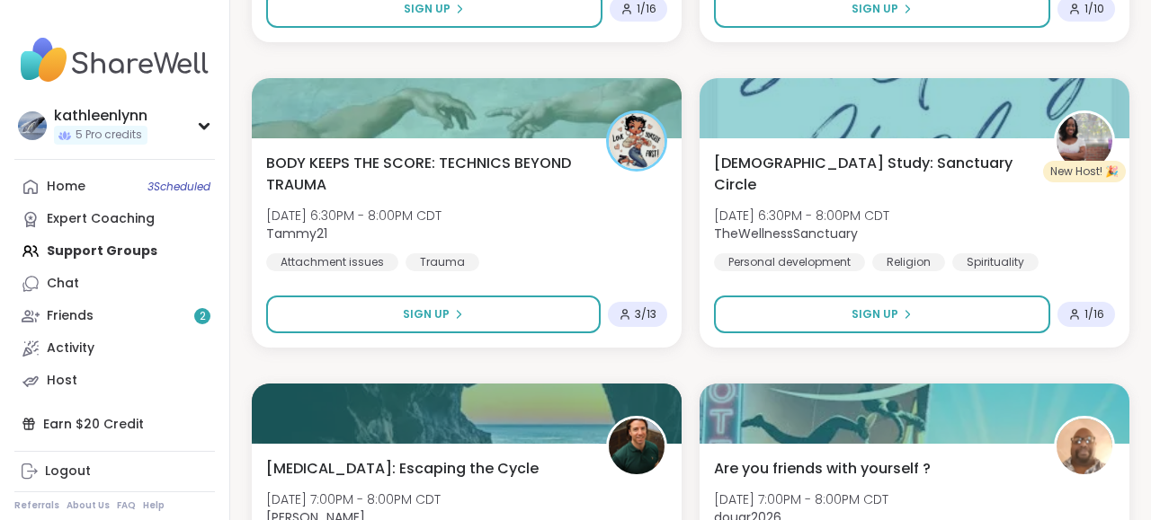
scroll to position [18589, 0]
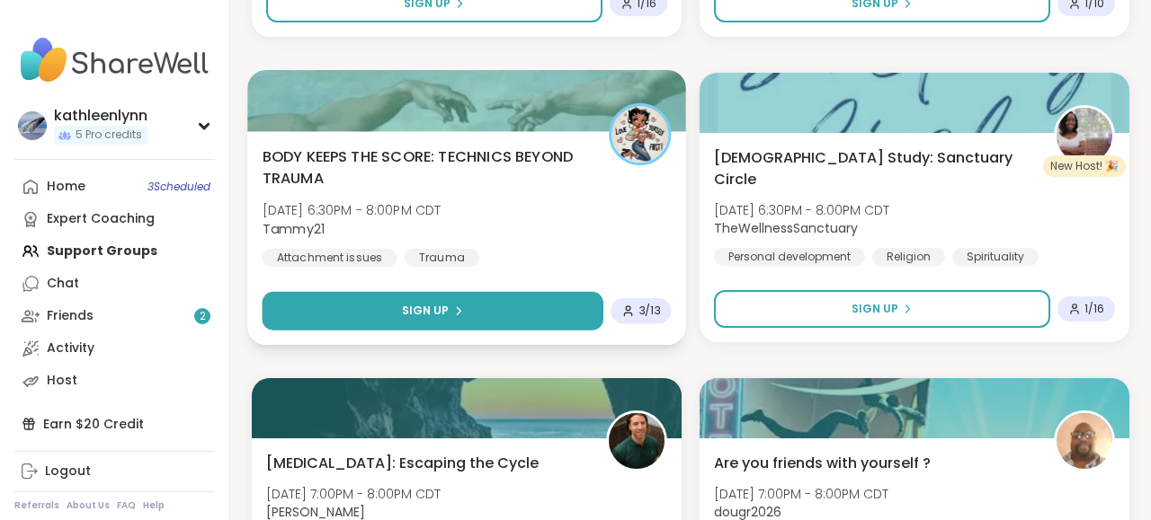
click at [461, 310] on icon at bounding box center [458, 311] width 11 height 11
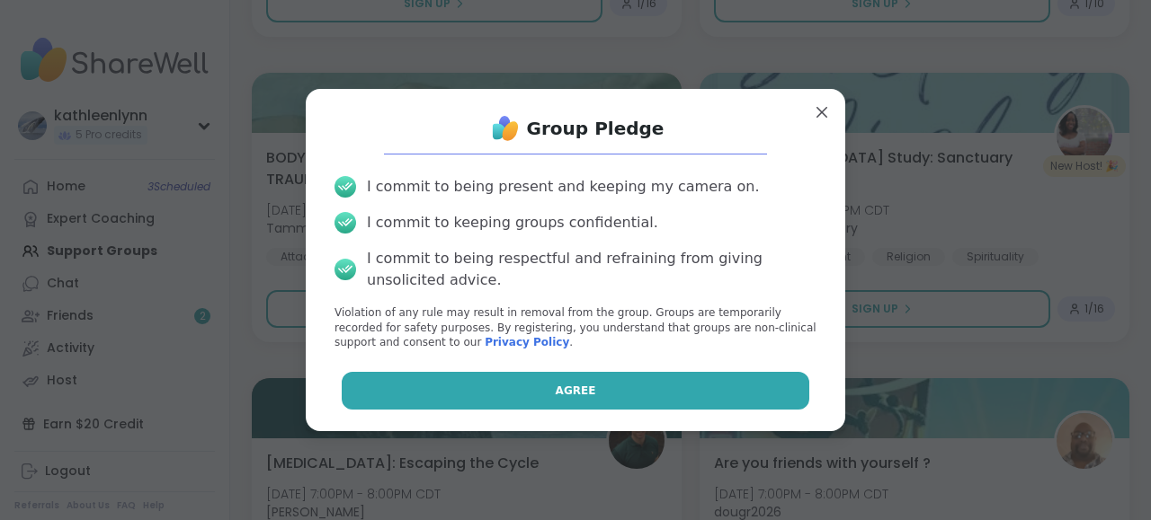
click at [523, 404] on button "Agree" at bounding box center [576, 391] width 468 height 38
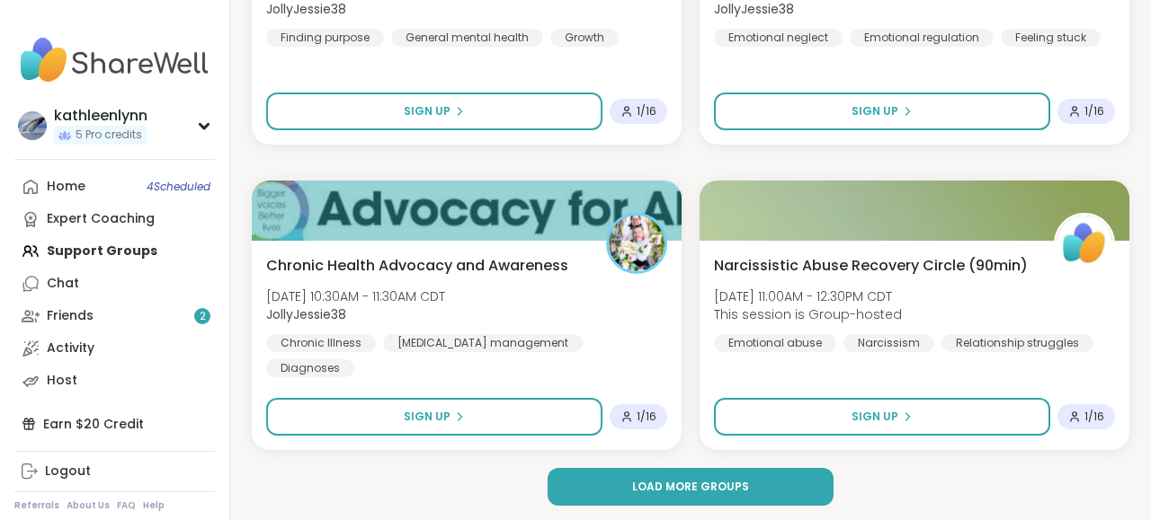
scroll to position [21847, 0]
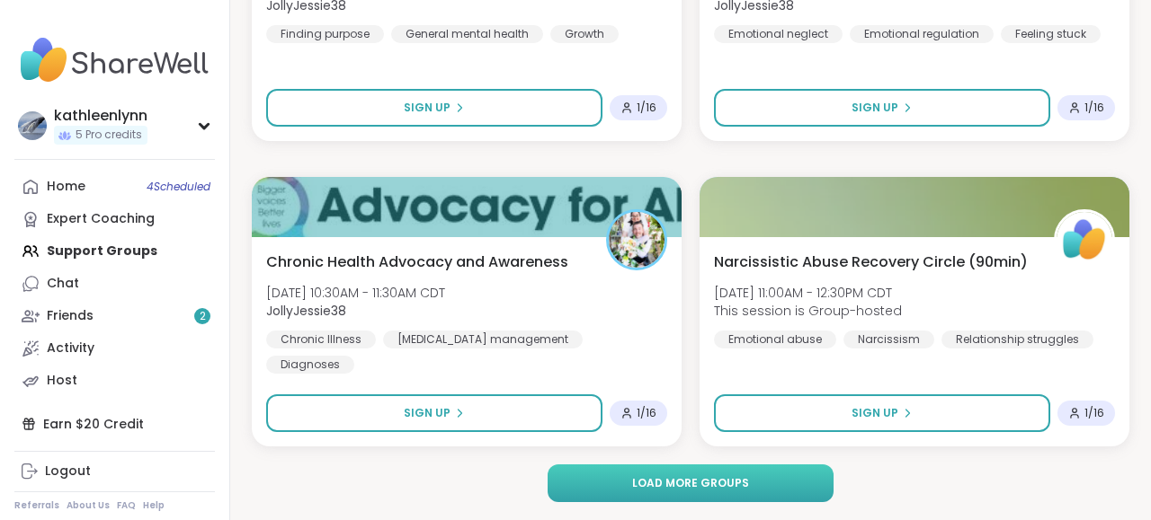
click at [767, 485] on button "Load more groups" at bounding box center [689, 484] width 285 height 38
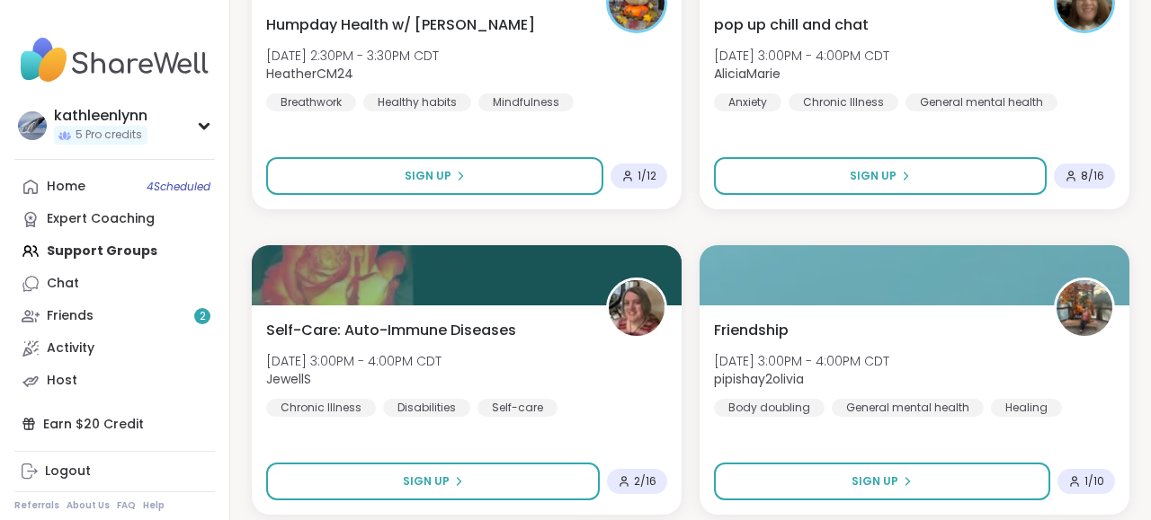
scroll to position [24231, 0]
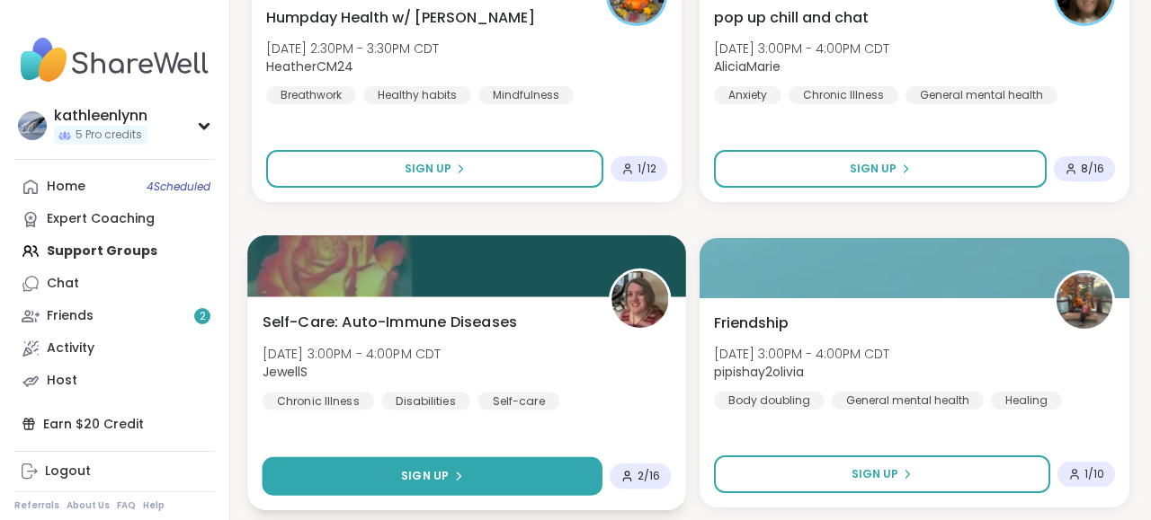
click at [461, 477] on icon at bounding box center [457, 476] width 11 height 11
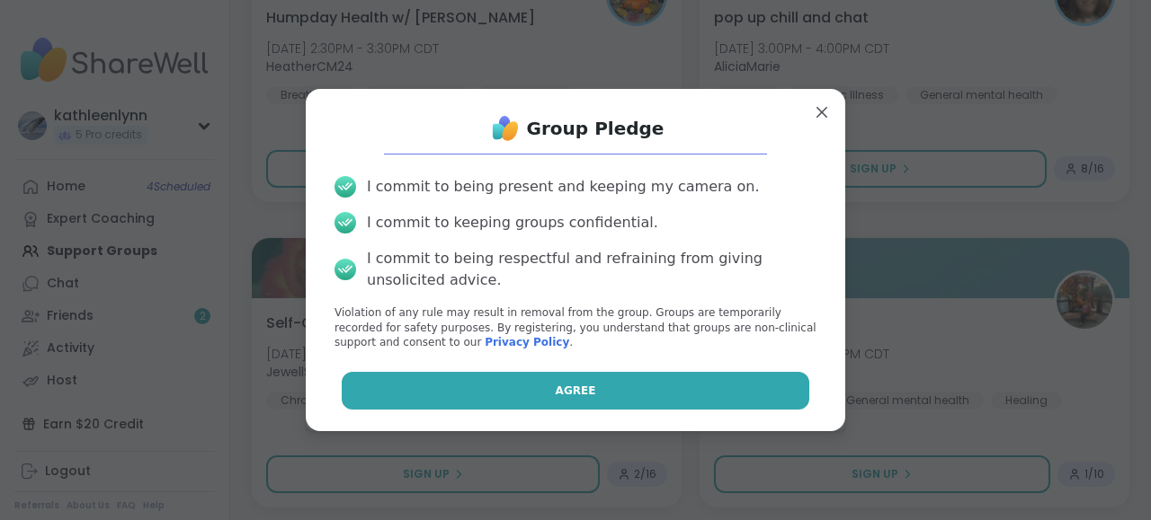
click at [570, 400] on button "Agree" at bounding box center [576, 391] width 468 height 38
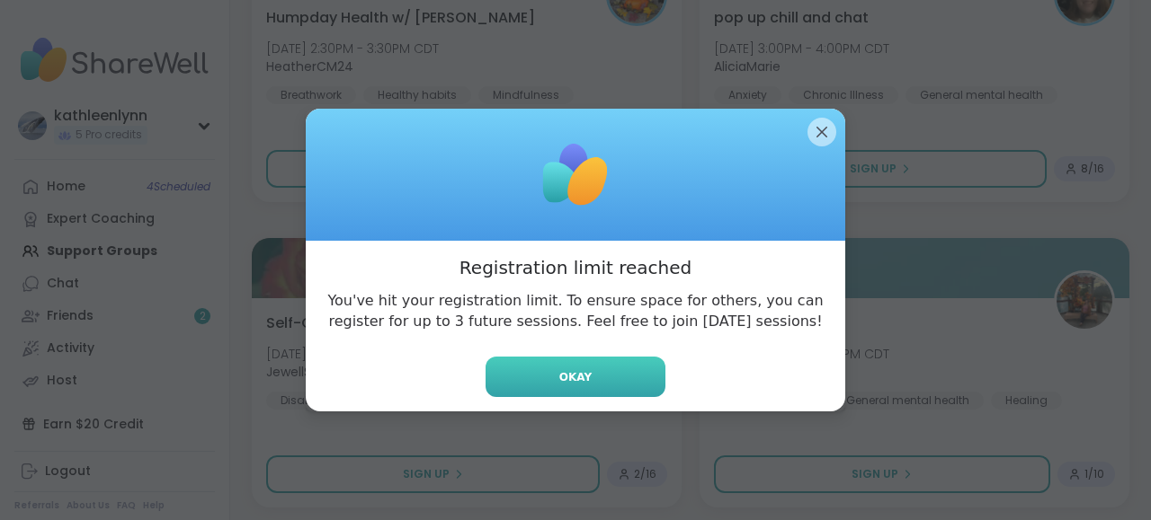
click at [643, 384] on button "Okay" at bounding box center [575, 377] width 180 height 40
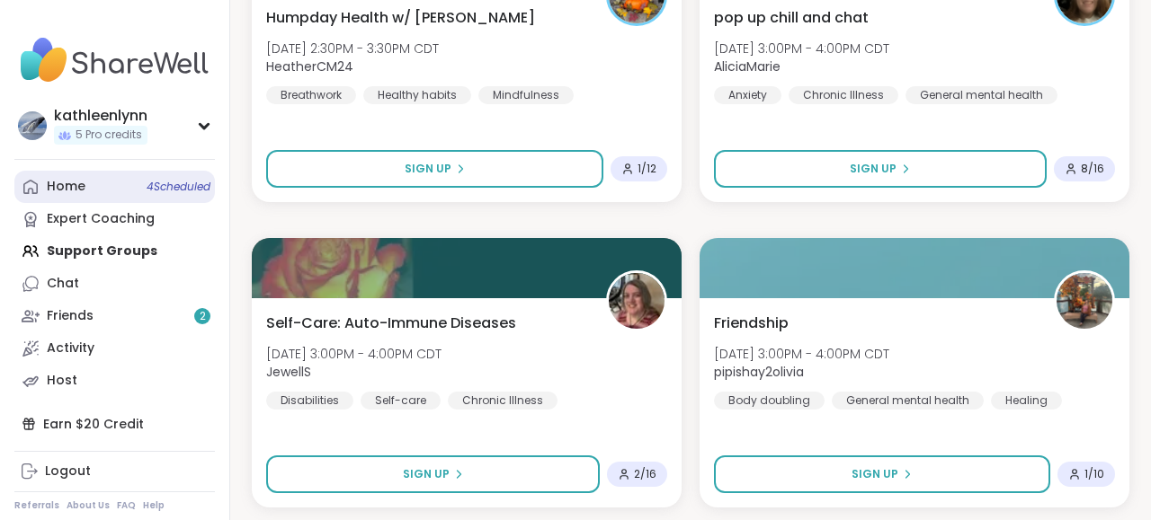
click at [101, 193] on link "Home 4 Scheduled" at bounding box center [114, 187] width 200 height 32
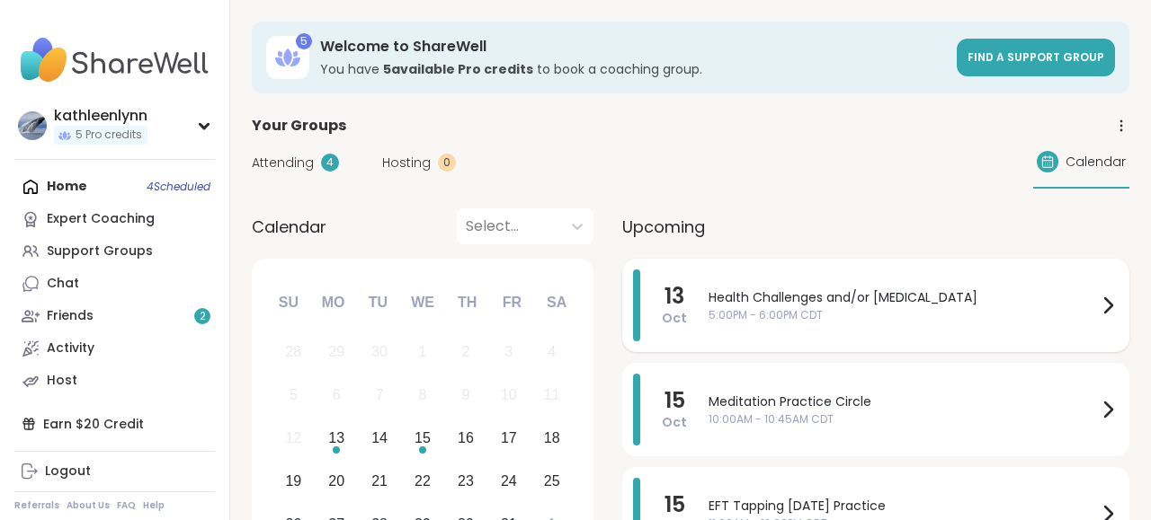
click at [765, 295] on span "Health Challenges and/or [MEDICAL_DATA]" at bounding box center [902, 298] width 388 height 19
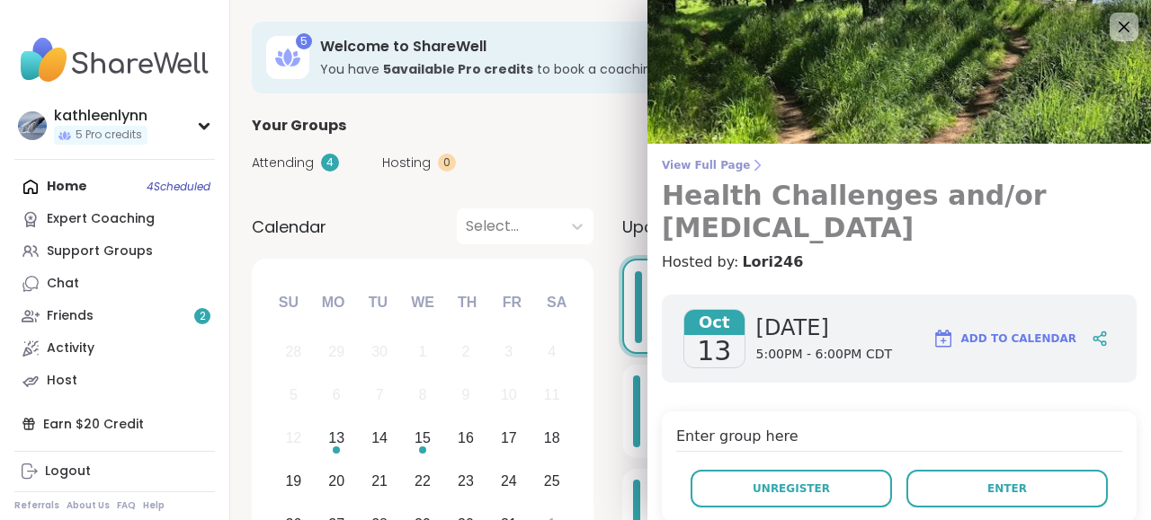
click at [689, 160] on span "View Full Page" at bounding box center [899, 165] width 475 height 14
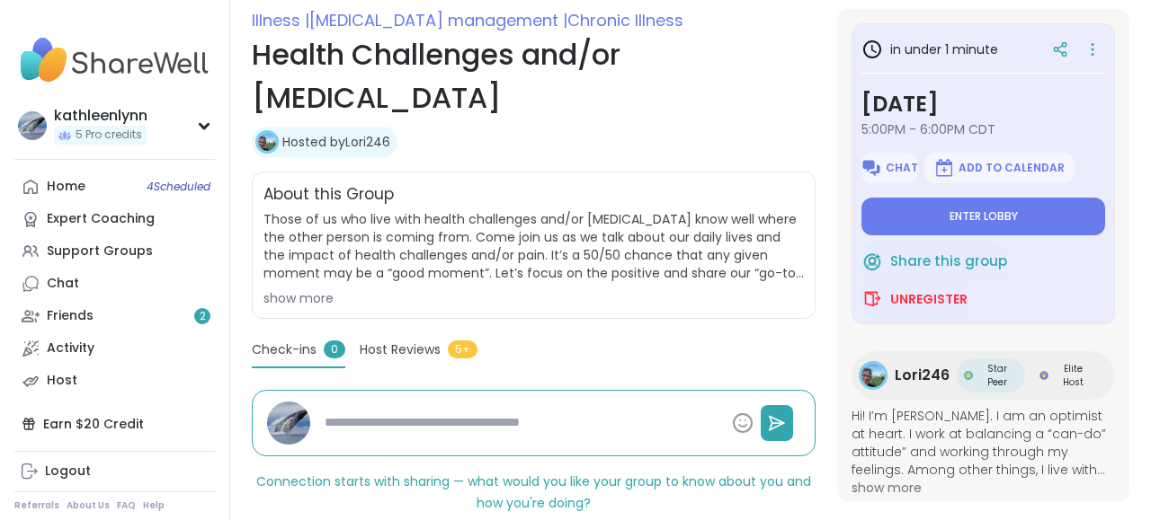
scroll to position [293, 0]
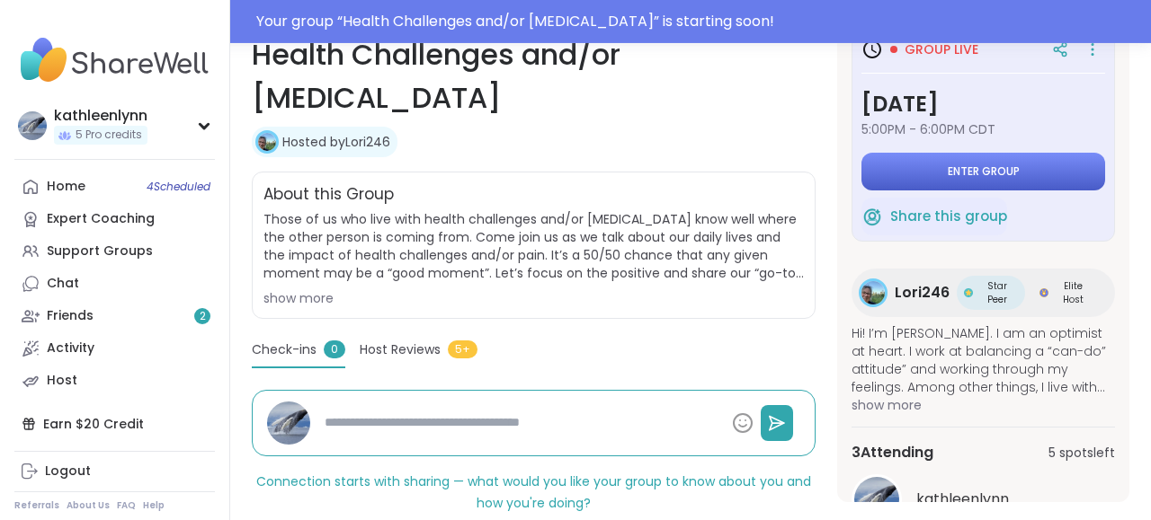
click at [988, 178] on span "Enter group" at bounding box center [983, 171] width 72 height 14
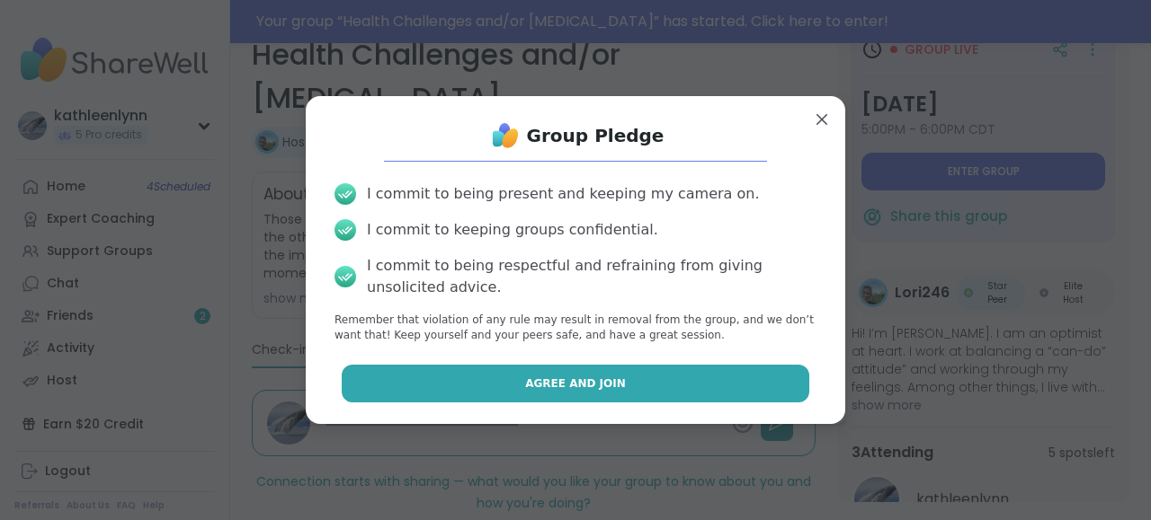
click at [747, 373] on button "Agree and Join" at bounding box center [576, 384] width 468 height 38
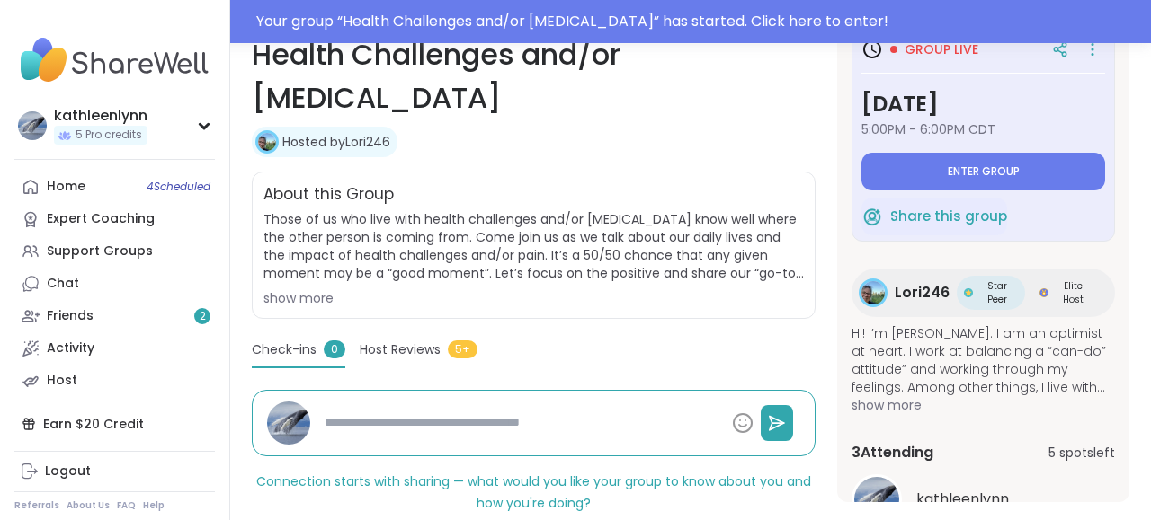
type textarea "*"
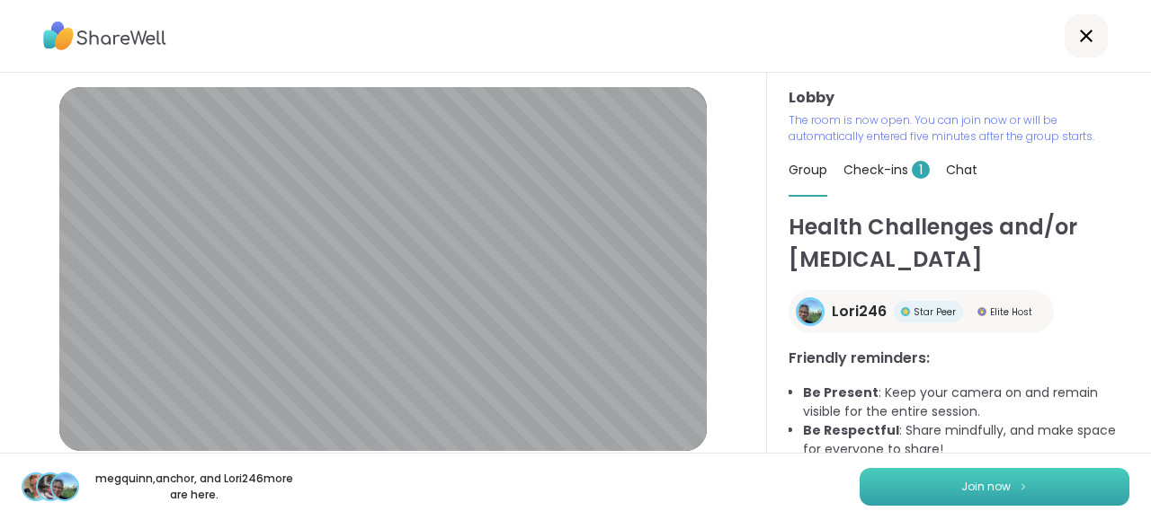
click at [936, 488] on button "Join now" at bounding box center [994, 487] width 270 height 38
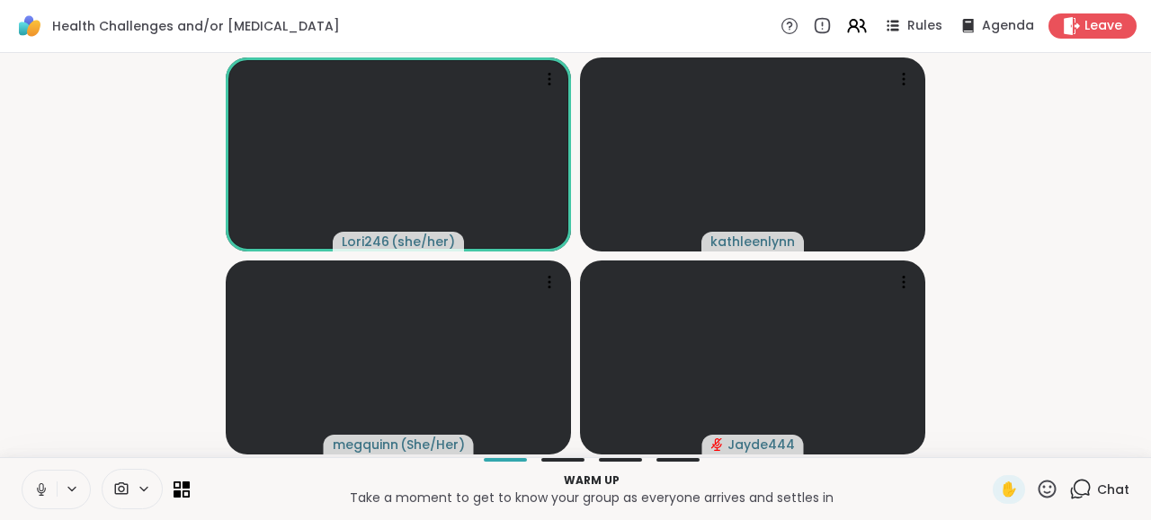
click at [40, 484] on icon at bounding box center [41, 488] width 4 height 8
click at [40, 484] on icon at bounding box center [41, 485] width 5 height 7
click at [42, 486] on icon at bounding box center [41, 490] width 16 height 16
click at [42, 486] on icon at bounding box center [41, 485] width 5 height 7
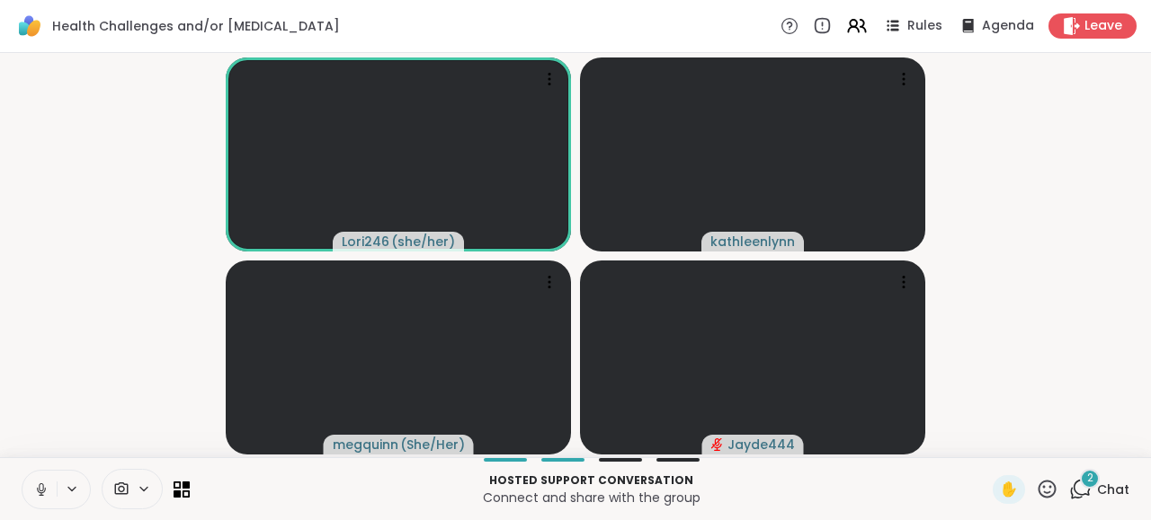
click at [42, 488] on icon at bounding box center [41, 488] width 4 height 8
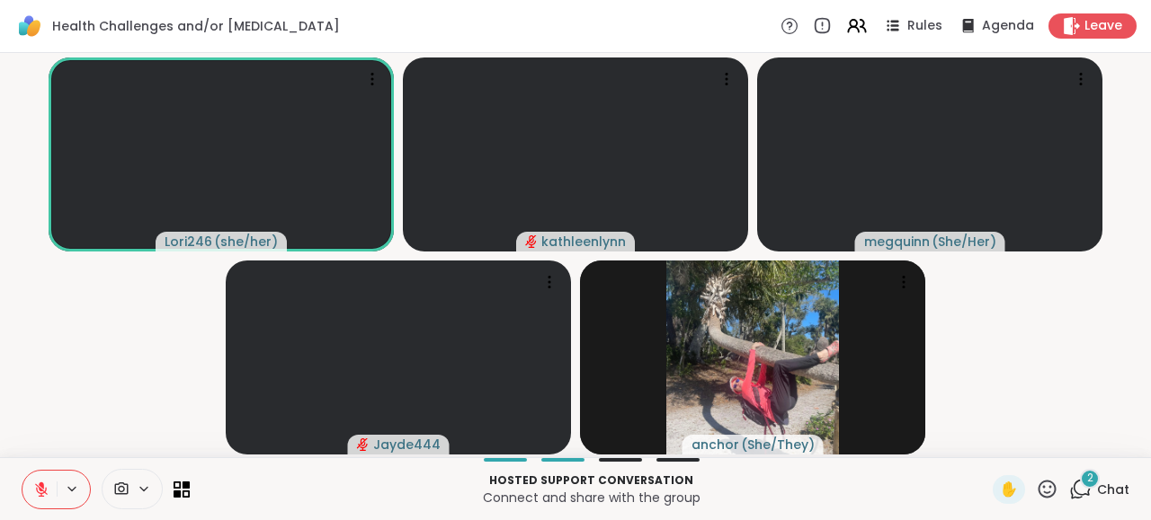
click at [1082, 489] on icon at bounding box center [1080, 489] width 22 height 22
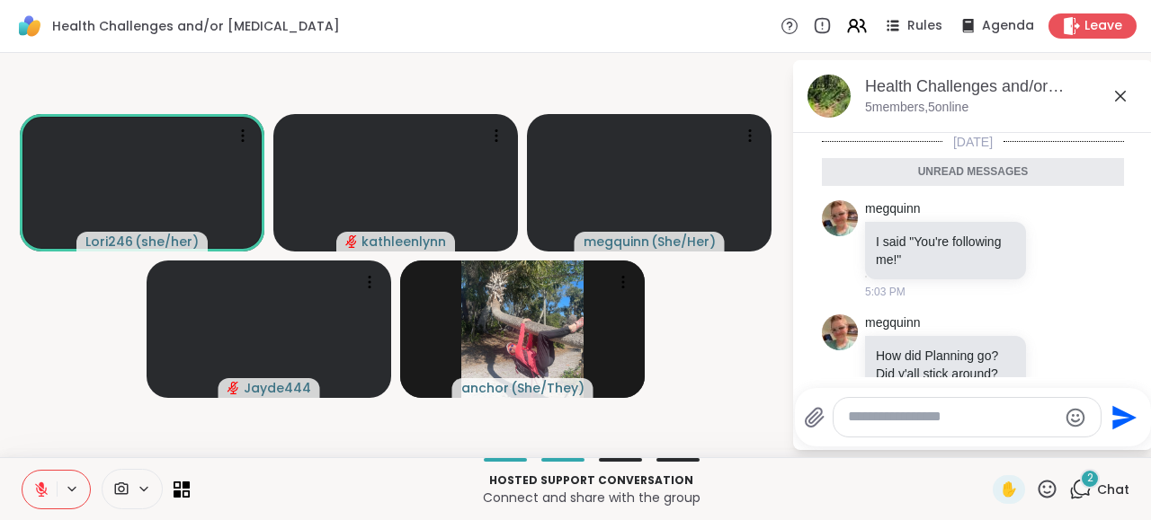
scroll to position [41, 0]
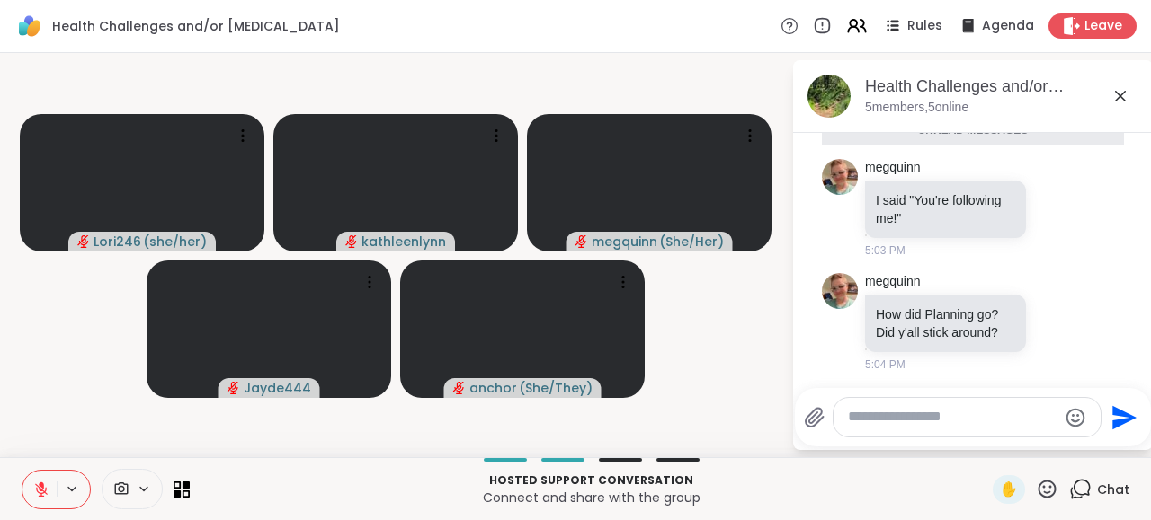
click at [42, 483] on icon at bounding box center [41, 485] width 5 height 7
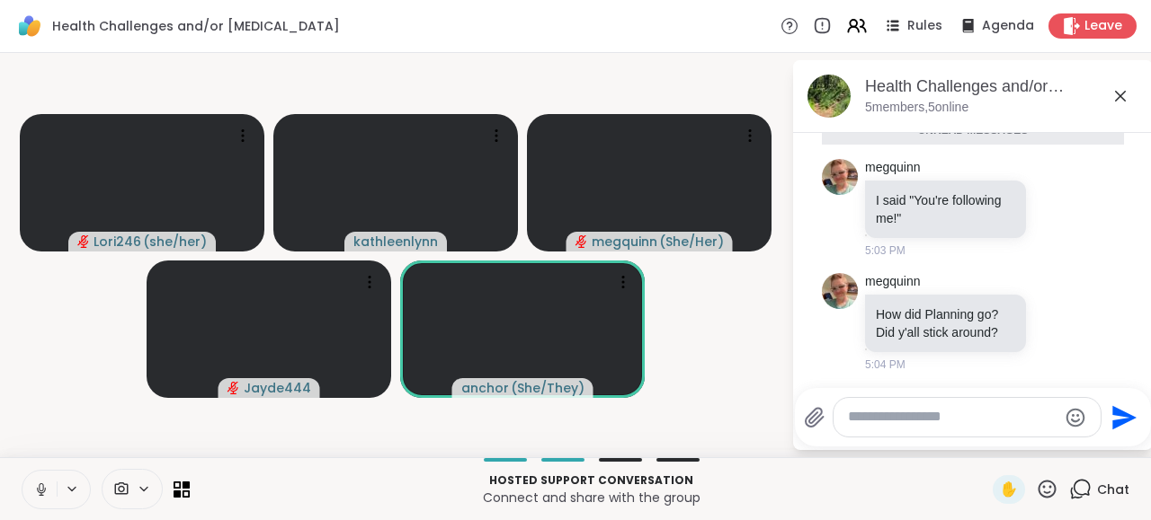
click at [39, 485] on icon at bounding box center [41, 490] width 16 height 16
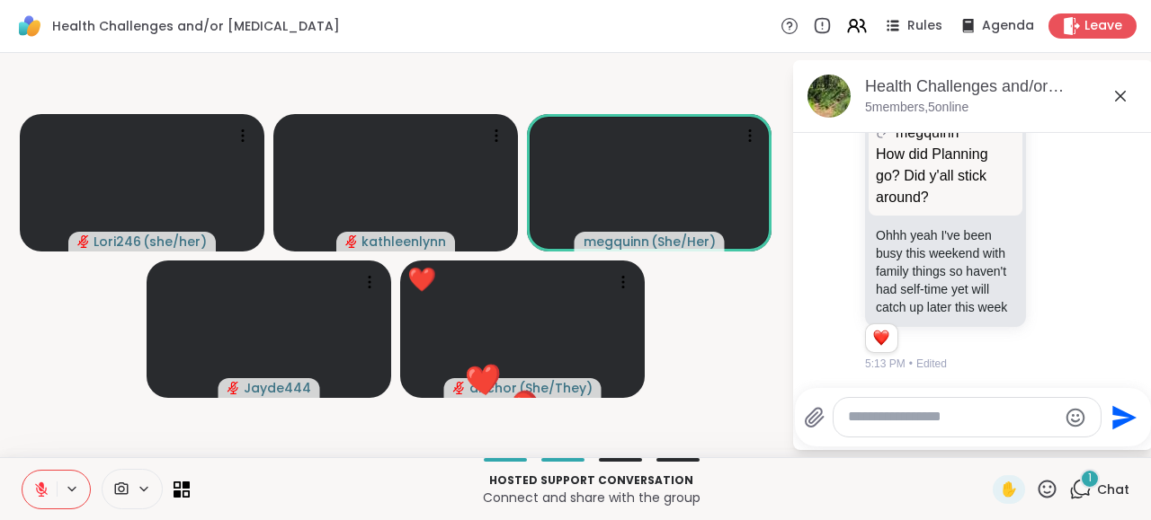
scroll to position [391, 0]
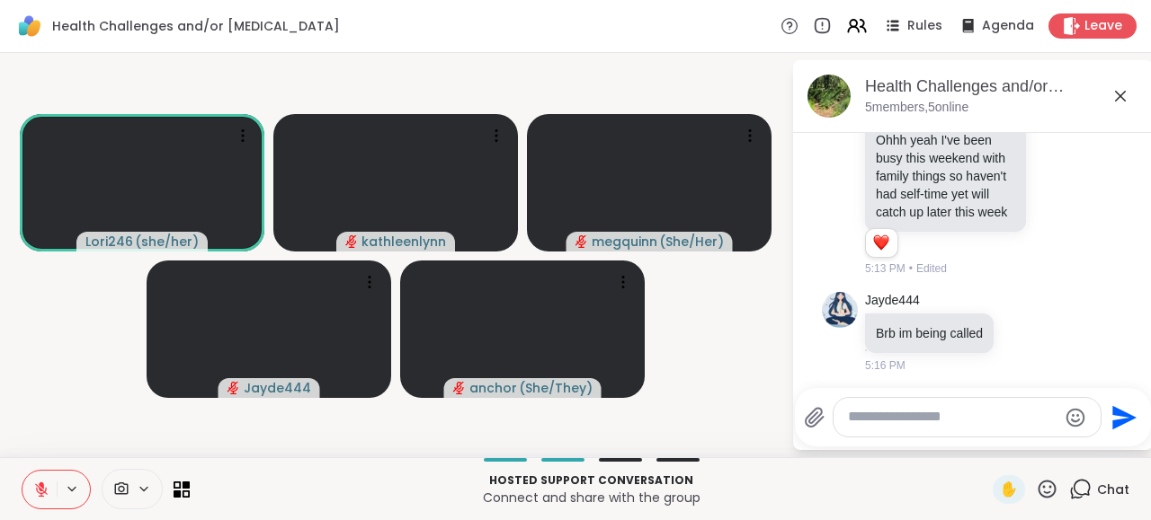
click at [40, 488] on icon at bounding box center [41, 490] width 13 height 13
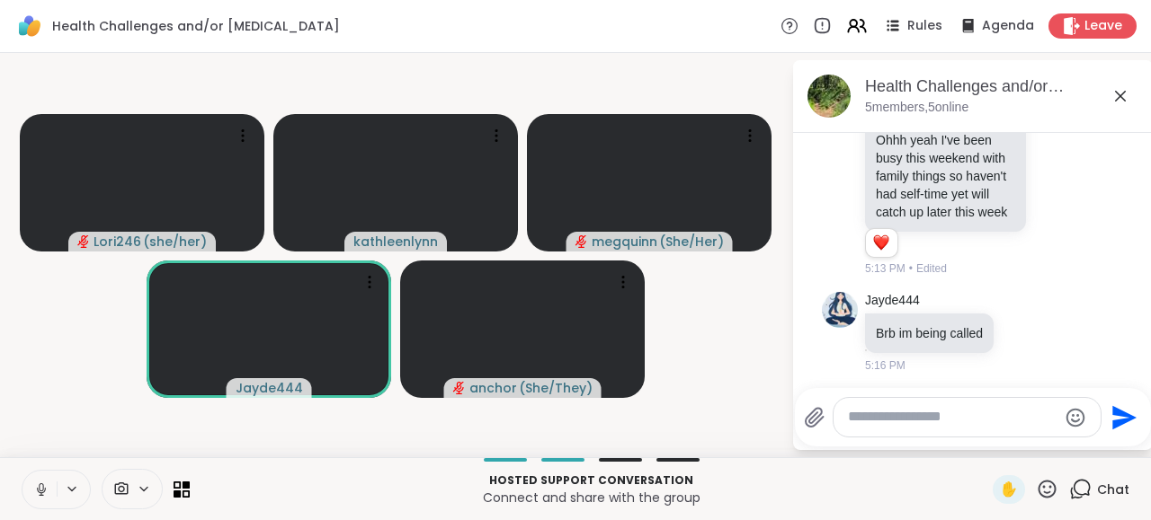
click at [31, 487] on button at bounding box center [39, 490] width 34 height 38
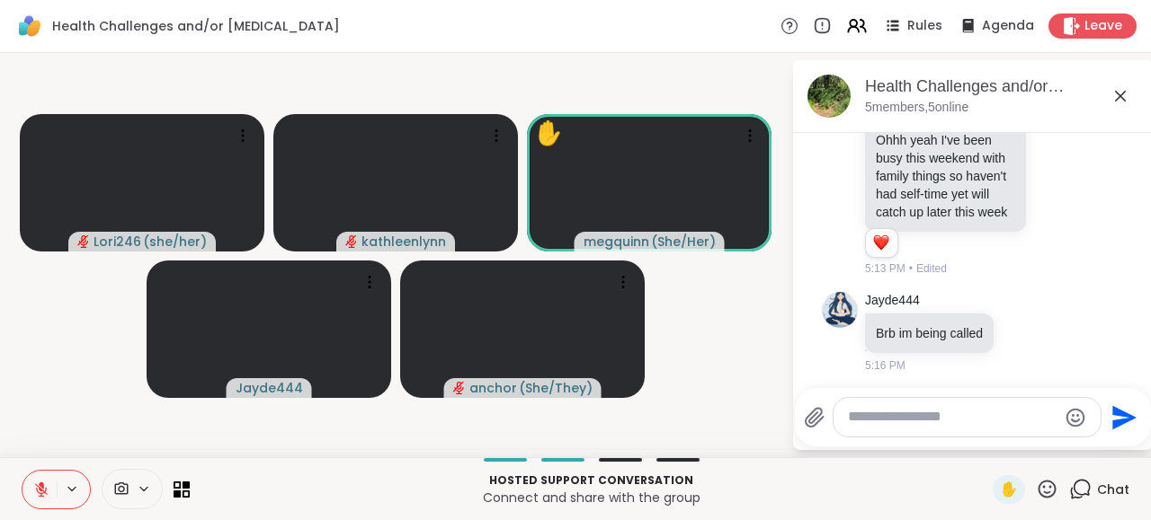
click at [40, 487] on icon at bounding box center [41, 490] width 16 height 16
click at [1008, 484] on span "✋" at bounding box center [1009, 490] width 18 height 22
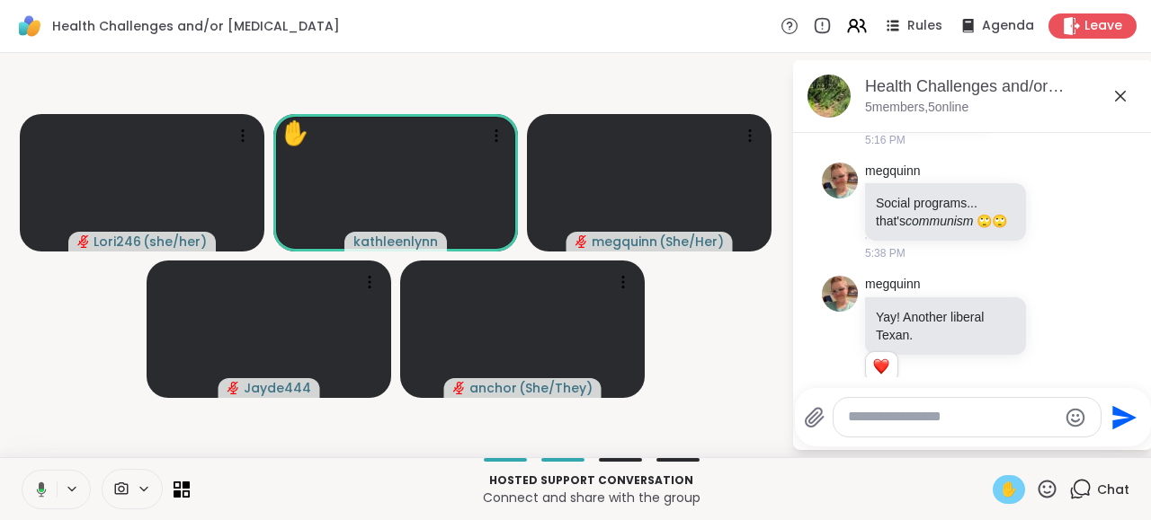
scroll to position [643, 0]
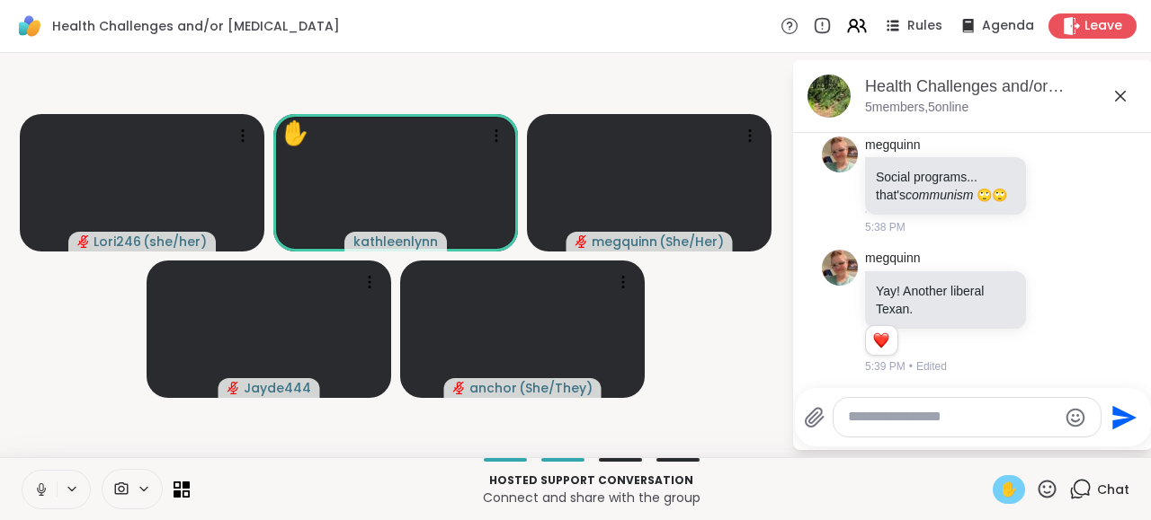
click at [41, 487] on icon at bounding box center [41, 490] width 16 height 16
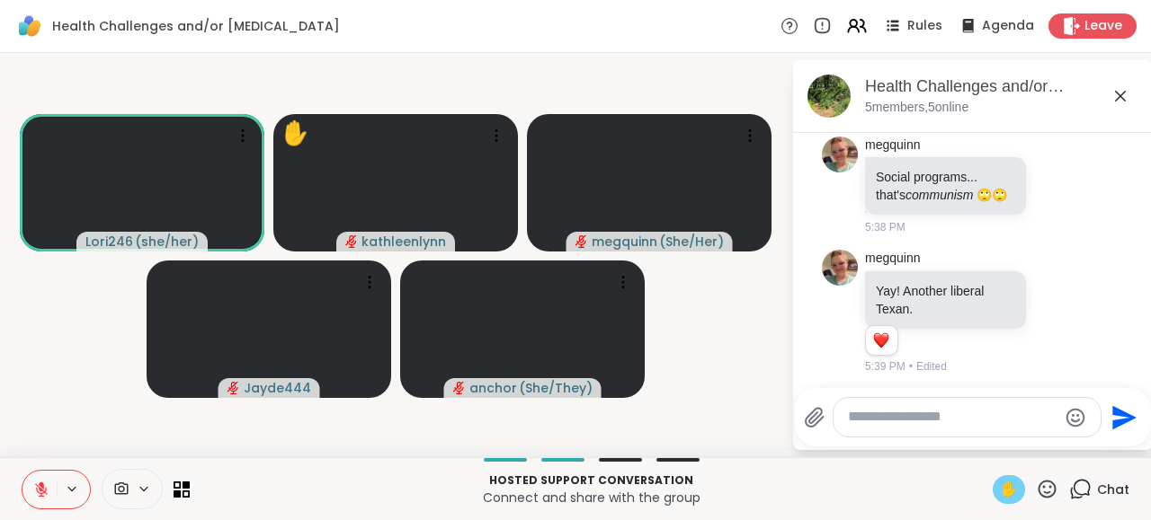
click at [1011, 492] on span "✋" at bounding box center [1009, 490] width 18 height 22
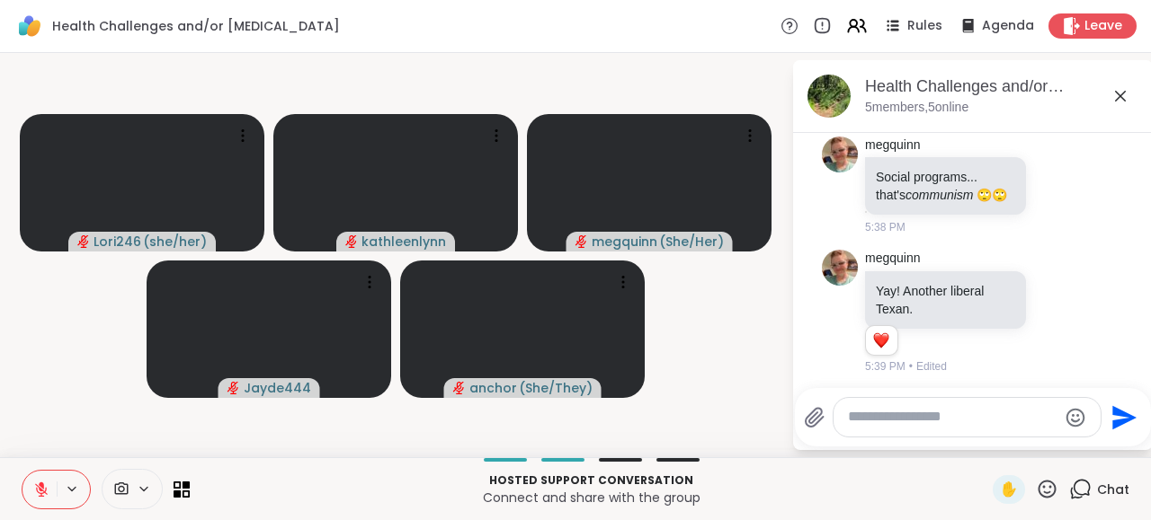
click at [40, 487] on icon at bounding box center [41, 490] width 16 height 16
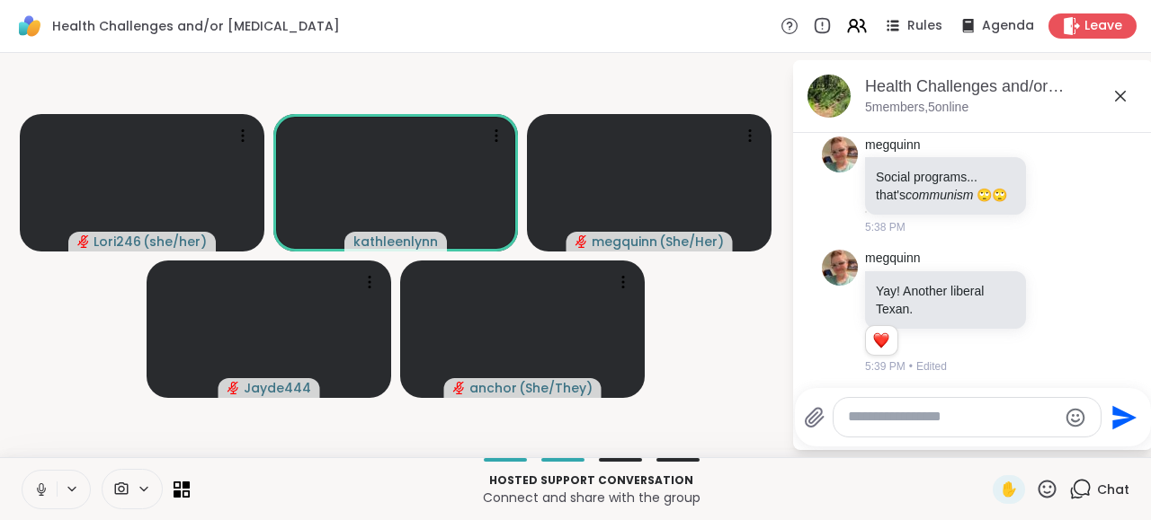
click at [37, 487] on icon at bounding box center [41, 490] width 16 height 16
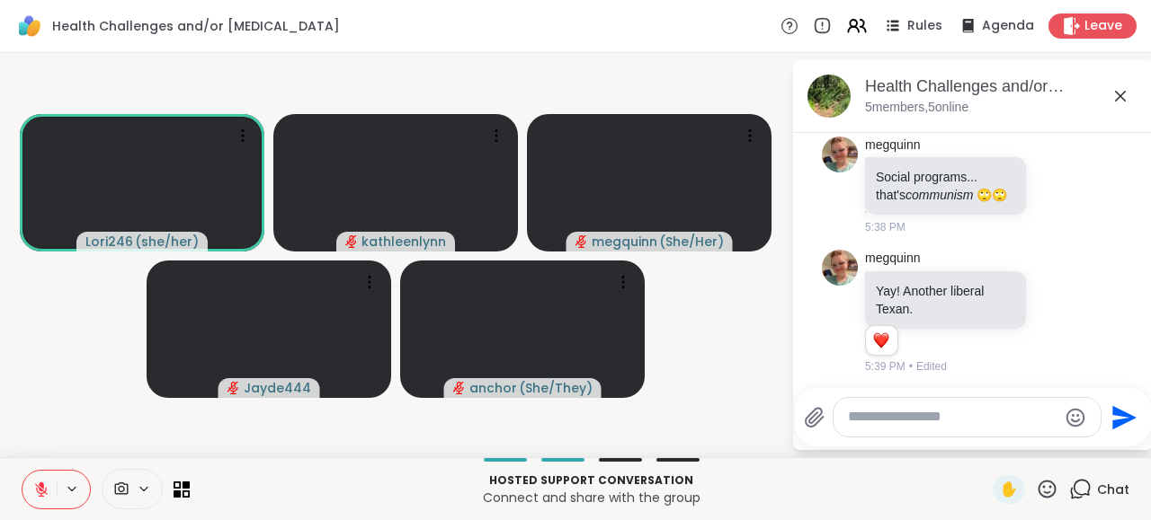
click at [32, 488] on button at bounding box center [39, 490] width 34 height 38
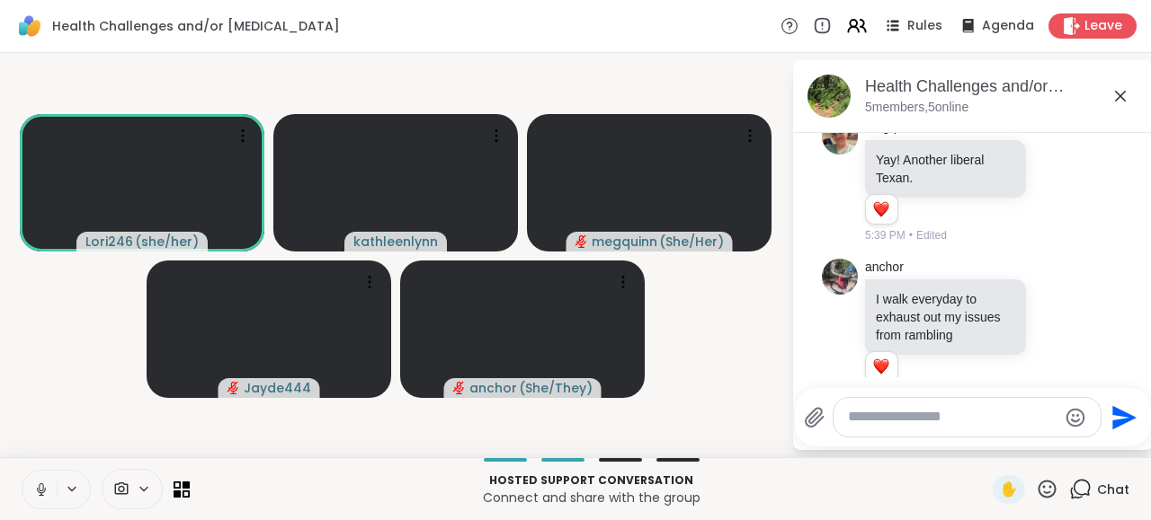
scroll to position [800, 0]
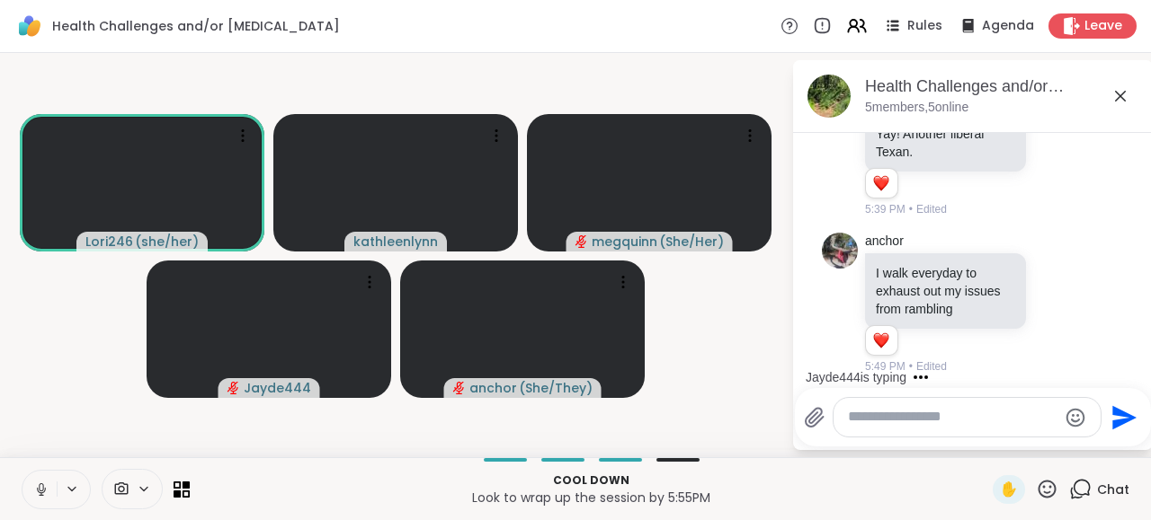
click at [46, 485] on icon at bounding box center [41, 490] width 16 height 16
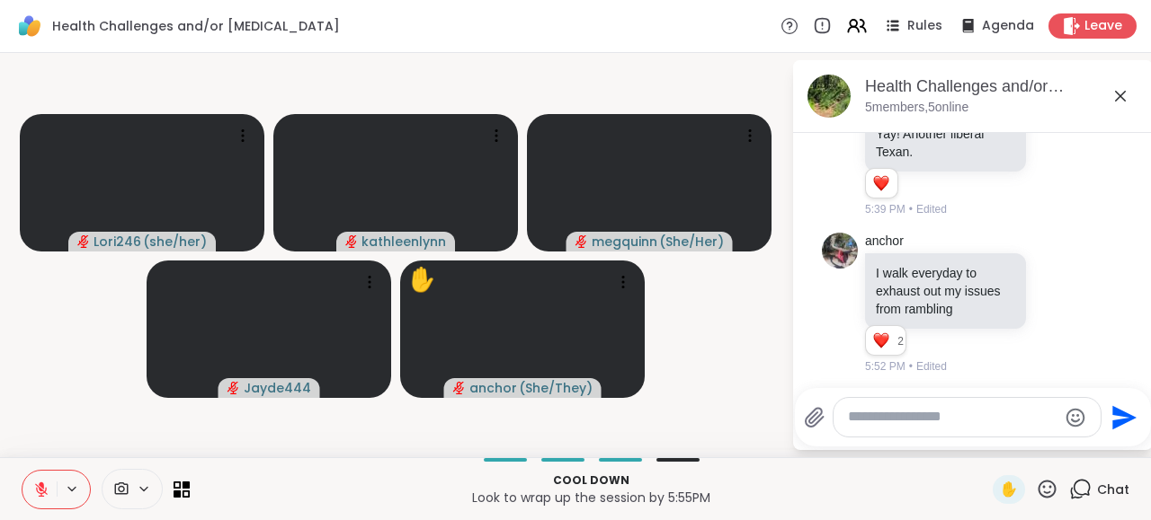
click at [41, 491] on icon at bounding box center [41, 490] width 13 height 13
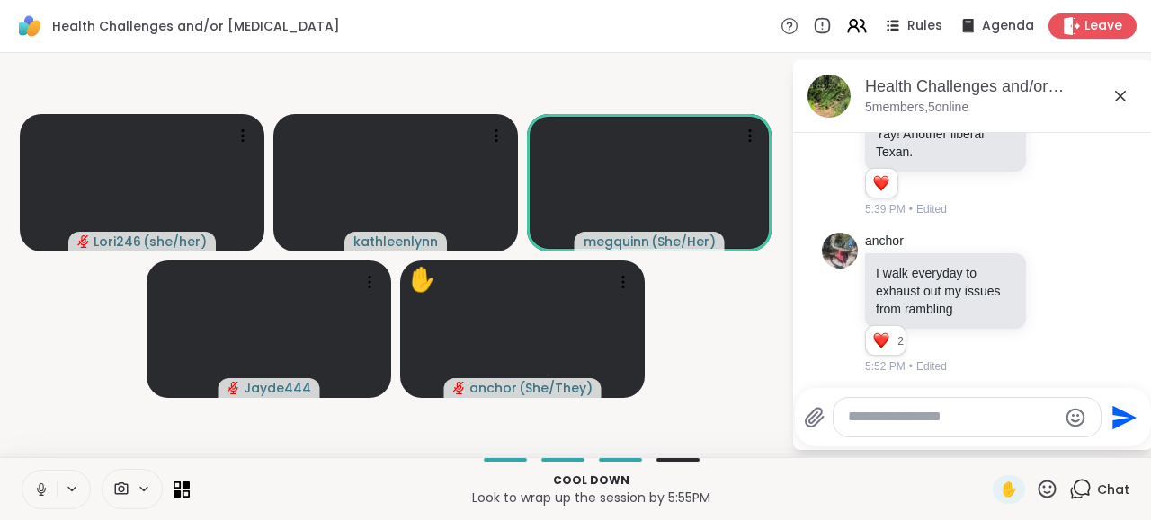
click at [31, 493] on button at bounding box center [39, 490] width 34 height 38
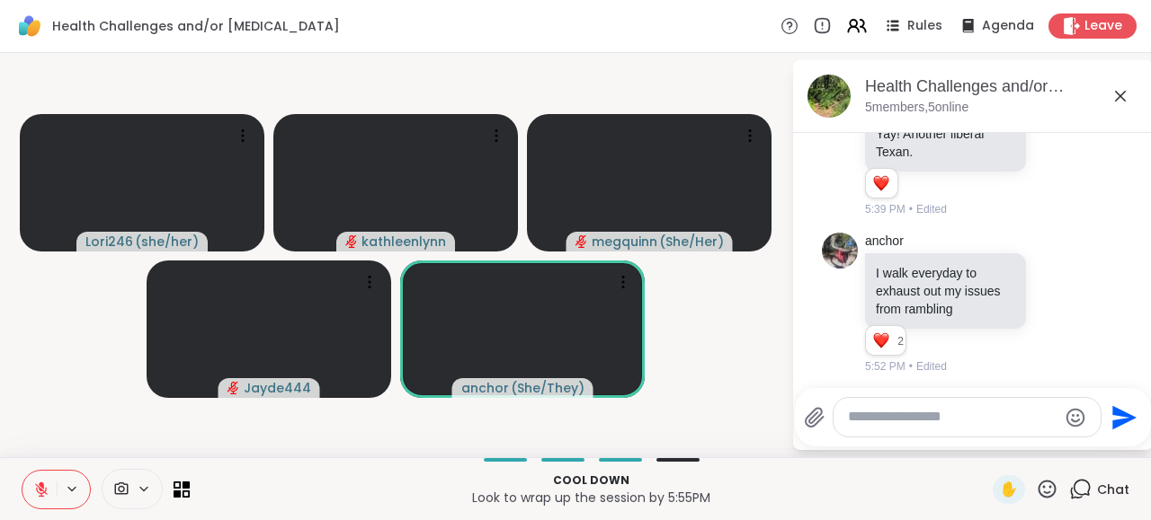
scroll to position [913, 0]
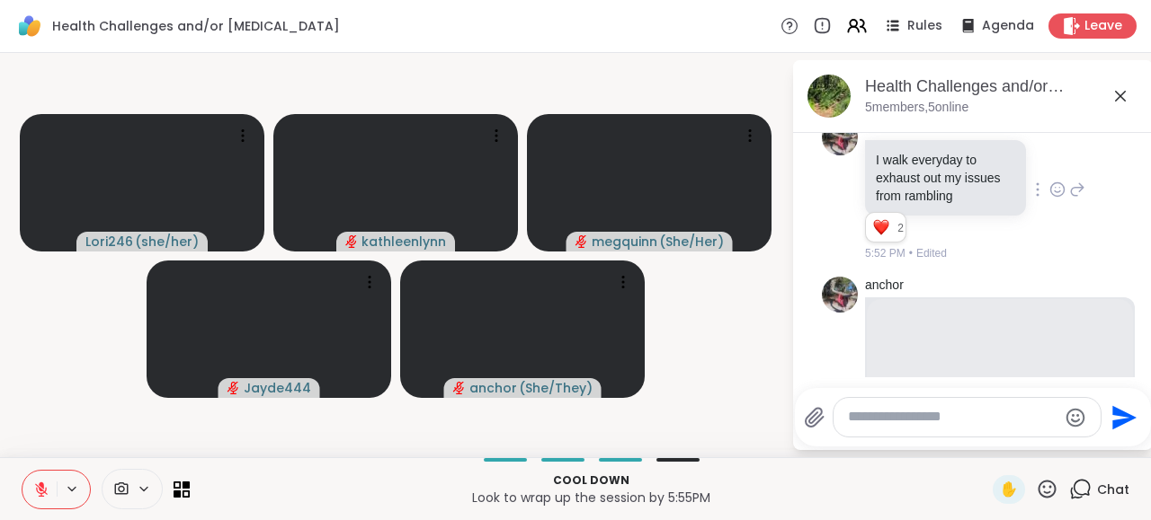
click at [1074, 231] on div "anchor I walk everyday to exhaust out my issues from rambling 2 2 2 5:52 PM • E…" at bounding box center [975, 191] width 220 height 143
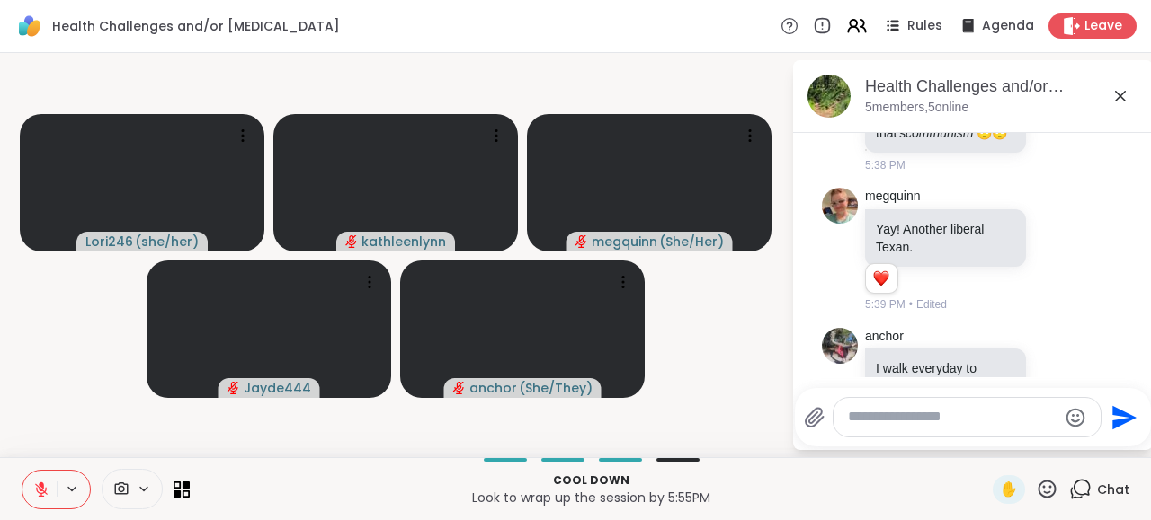
scroll to position [683, 0]
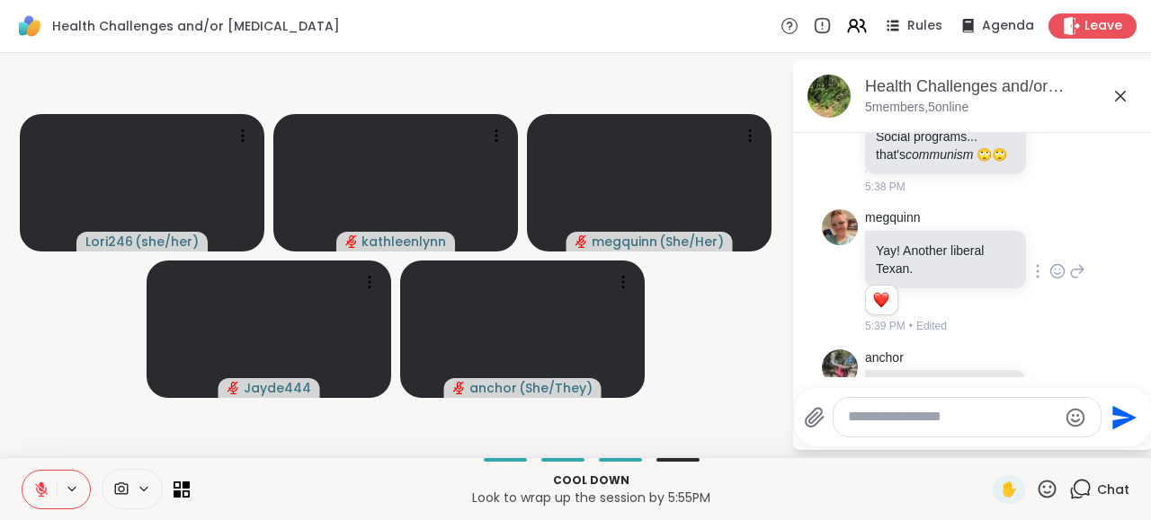
click at [1053, 269] on icon at bounding box center [1057, 271] width 16 height 18
click at [881, 236] on div "Select Reaction: Thumbs up" at bounding box center [875, 243] width 16 height 16
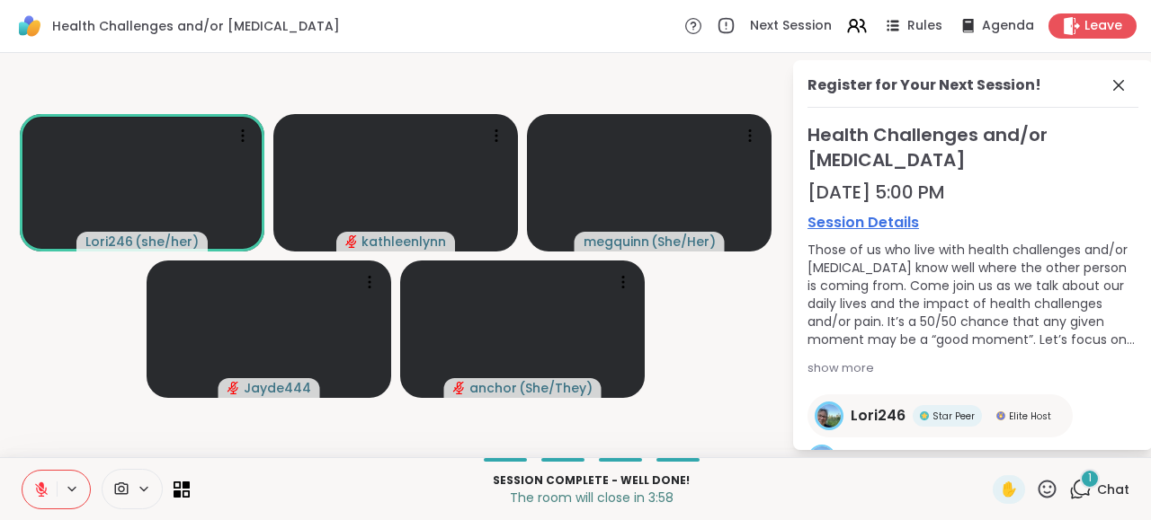
click at [45, 486] on icon at bounding box center [41, 490] width 16 height 16
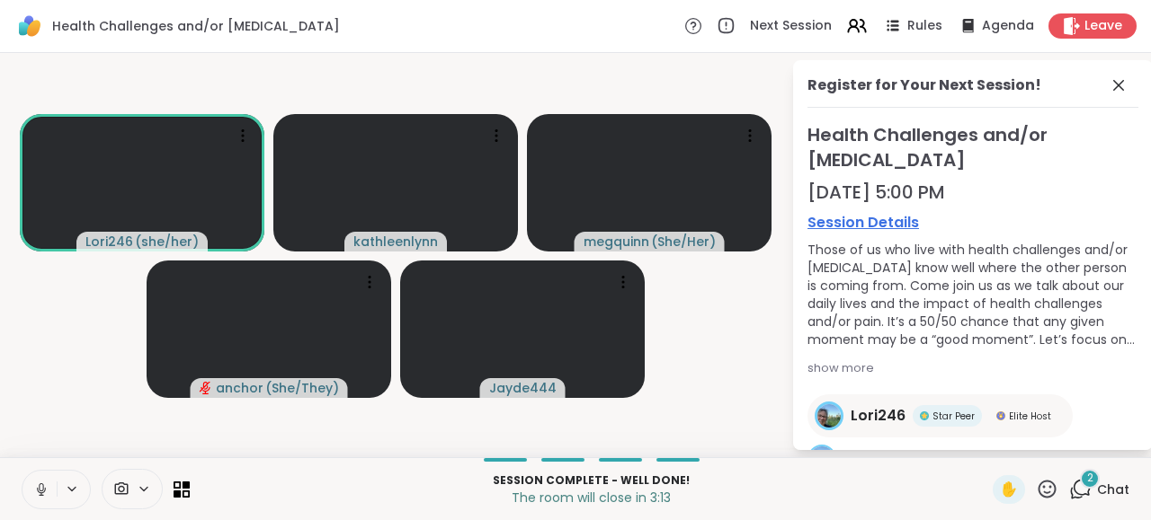
click at [1086, 478] on div "2" at bounding box center [1090, 479] width 20 height 20
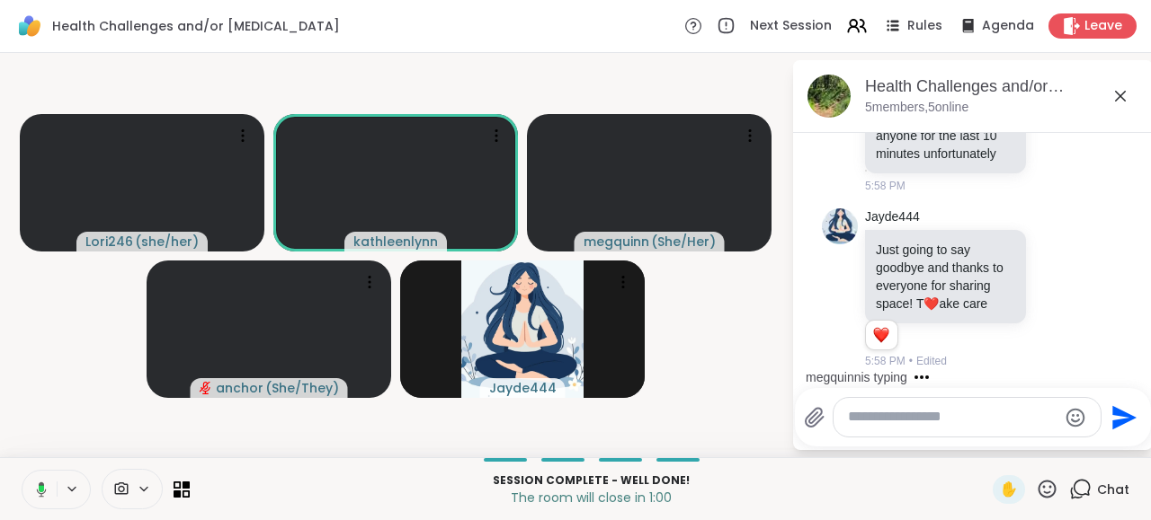
scroll to position [1887, 0]
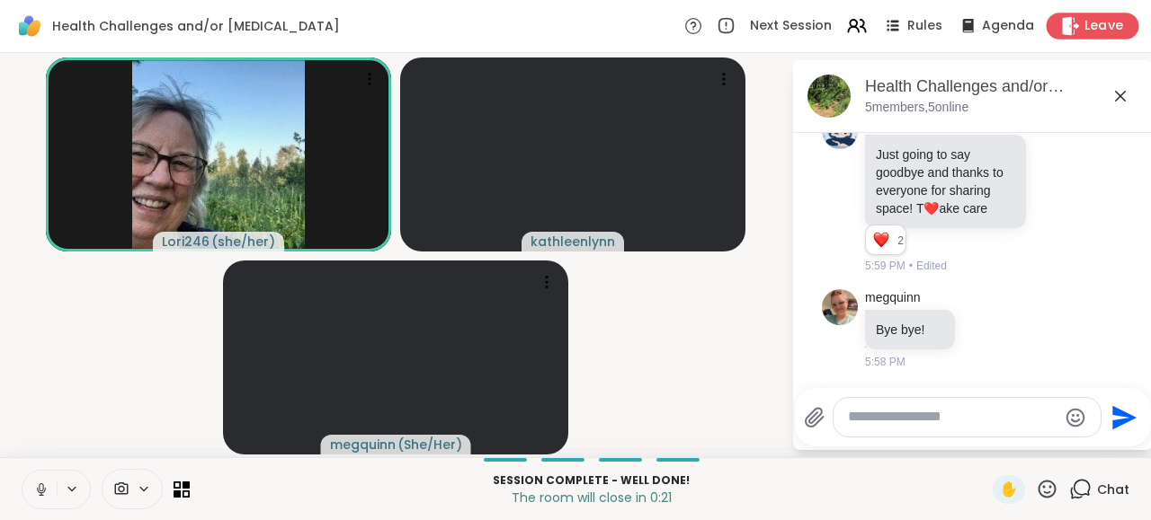
click at [1104, 24] on span "Leave" at bounding box center [1104, 26] width 40 height 19
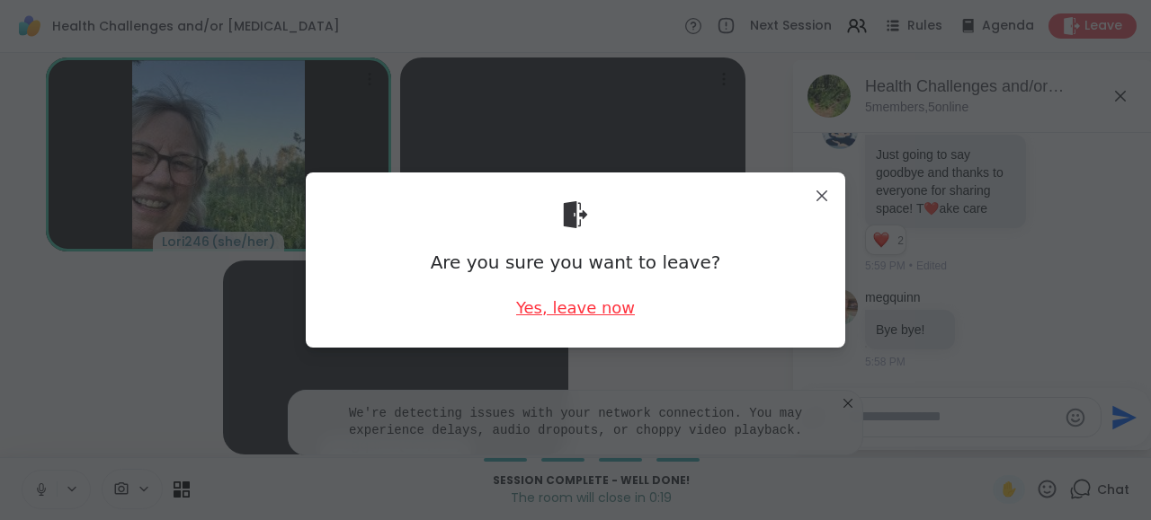
click at [548, 311] on div "Yes, leave now" at bounding box center [575, 308] width 119 height 22
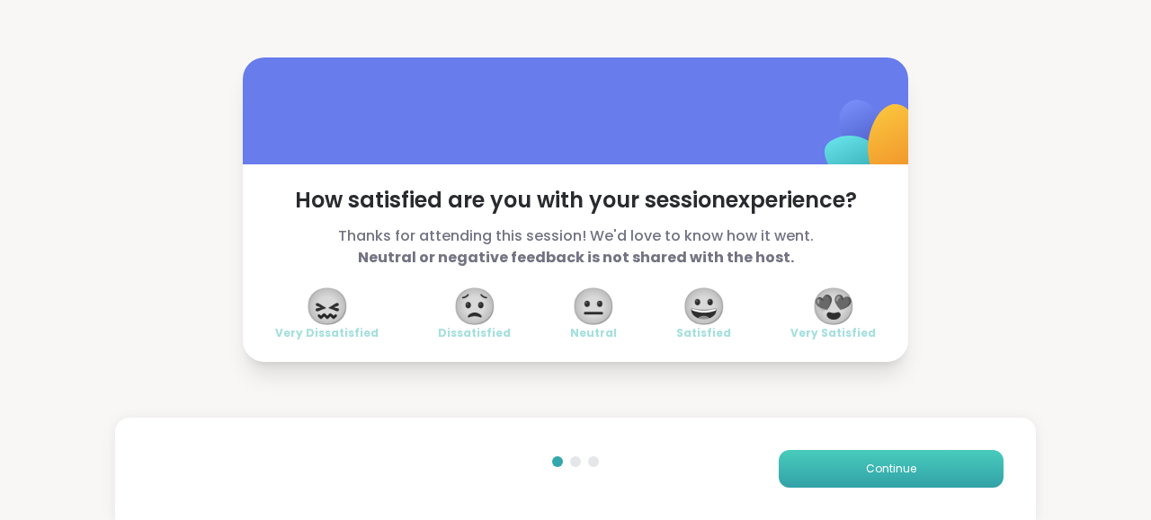
click at [830, 463] on button "Continue" at bounding box center [890, 469] width 225 height 38
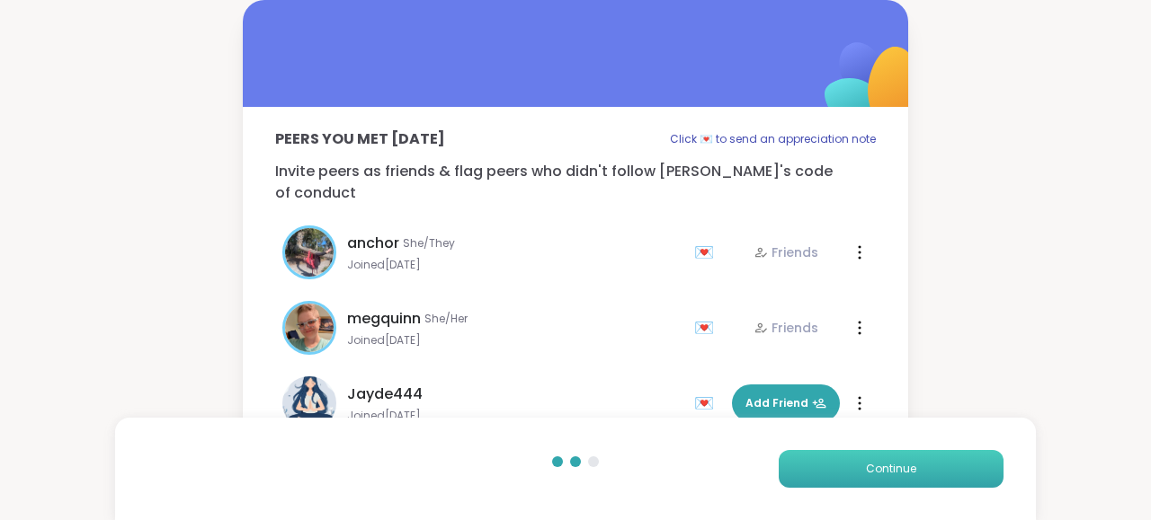
click at [830, 463] on button "Continue" at bounding box center [890, 469] width 225 height 38
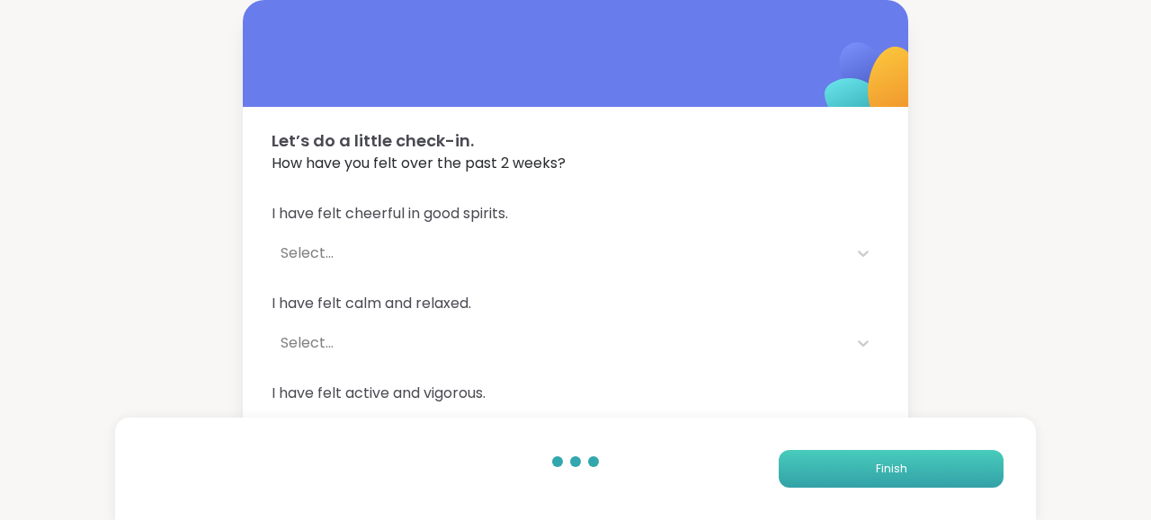
click at [830, 463] on button "Finish" at bounding box center [890, 469] width 225 height 38
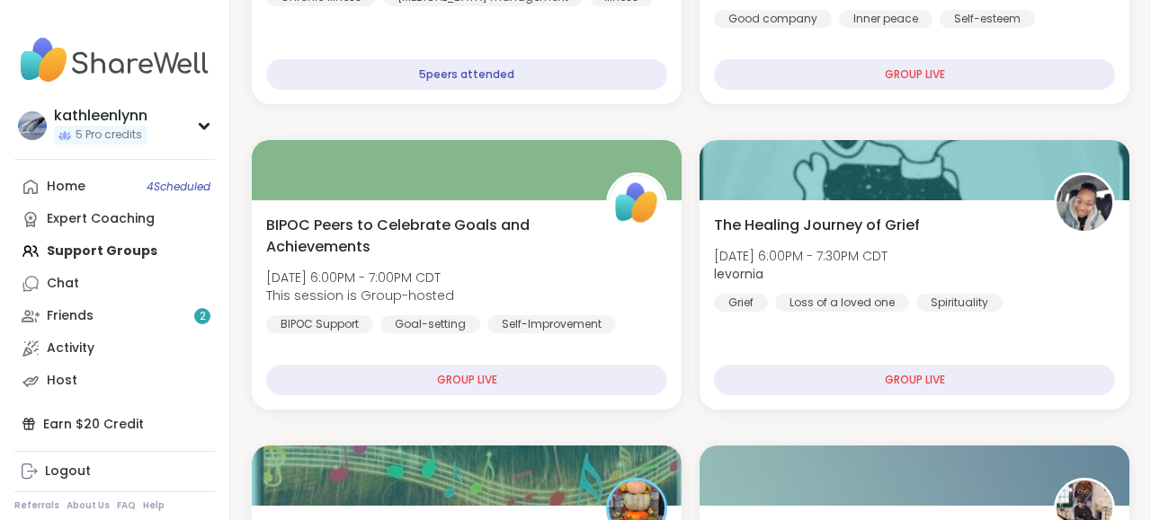
scroll to position [841, 0]
